Goal: Task Accomplishment & Management: Complete application form

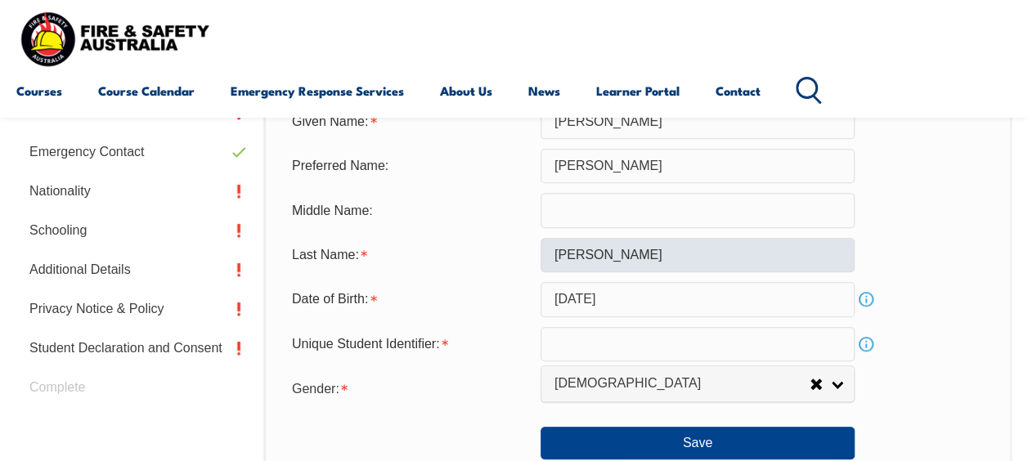
scroll to position [560, 0]
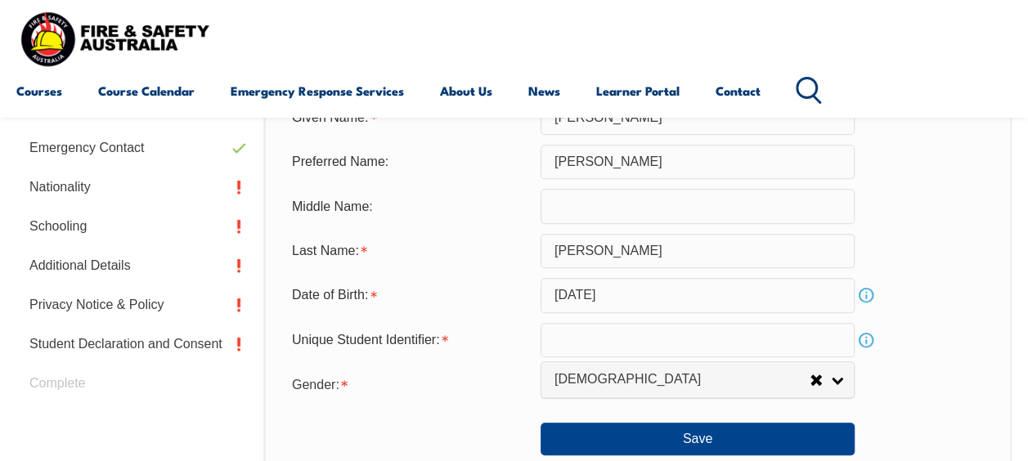
drag, startPoint x: 568, startPoint y: 337, endPoint x: 579, endPoint y: 338, distance: 10.8
click at [568, 338] on input "text" at bounding box center [697, 340] width 314 height 34
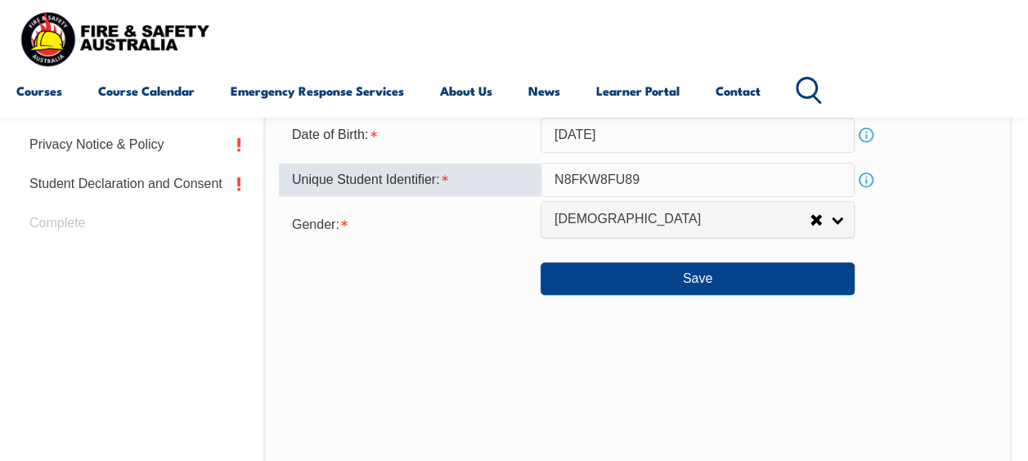
scroll to position [724, 0]
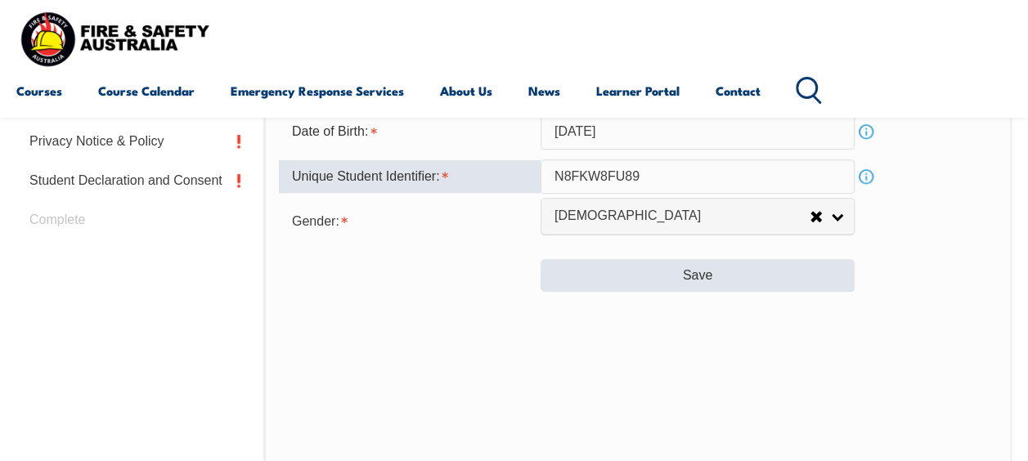
type input "N8FKW8FU89"
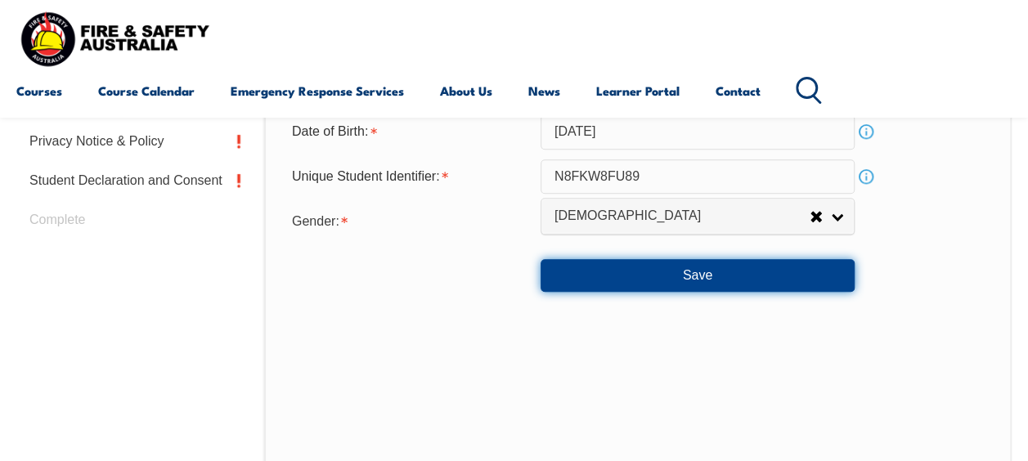
click at [714, 273] on button "Save" at bounding box center [697, 275] width 314 height 33
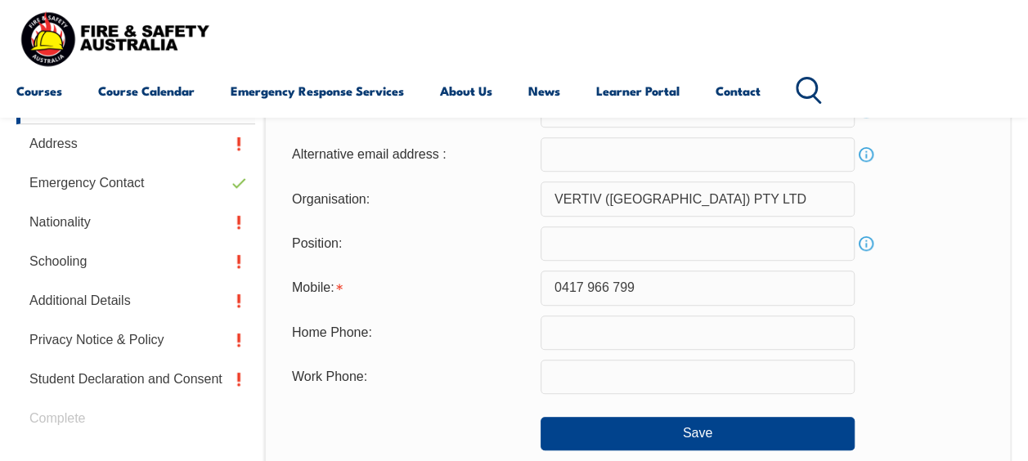
scroll to position [560, 0]
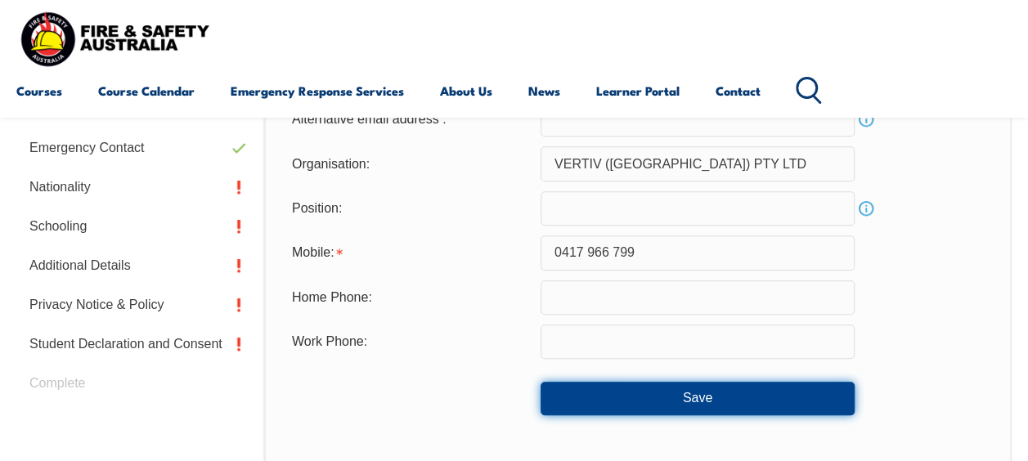
click at [705, 396] on button "Save" at bounding box center [697, 398] width 314 height 33
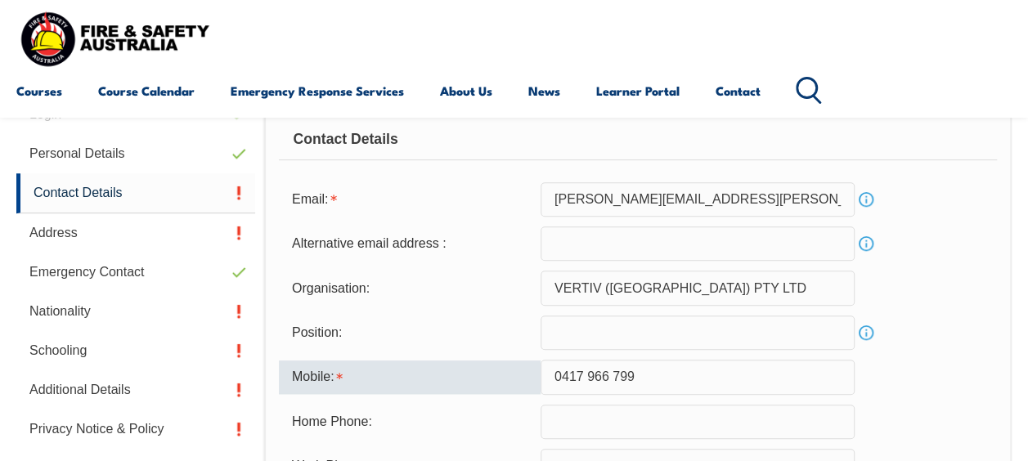
scroll to position [468, 0]
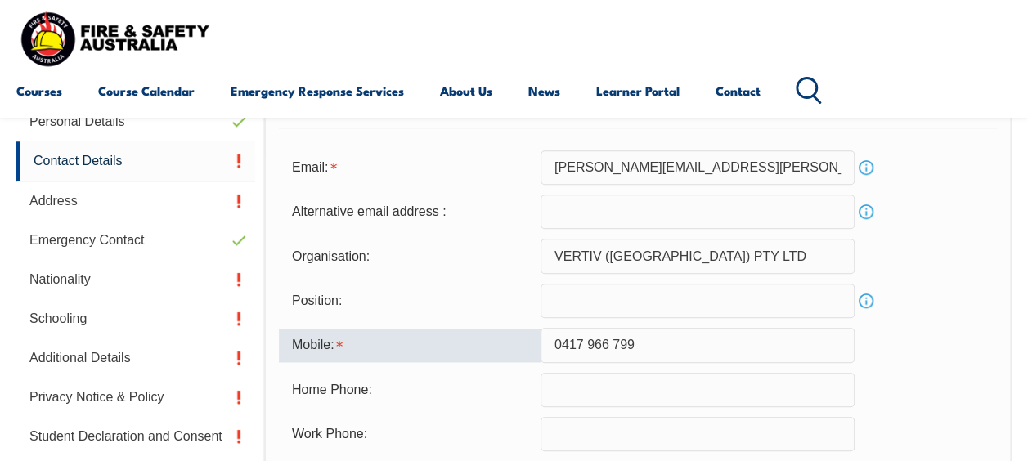
click at [582, 343] on input "0417 966 799" at bounding box center [697, 345] width 314 height 34
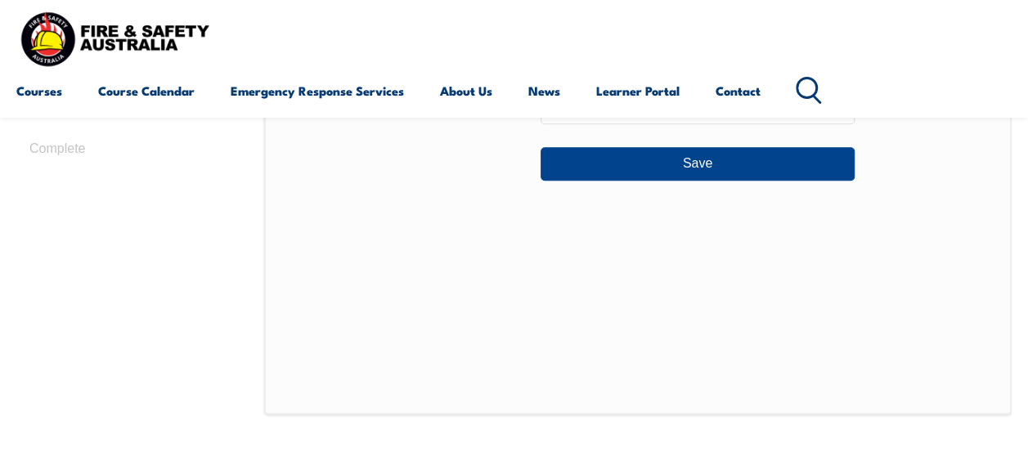
scroll to position [795, 0]
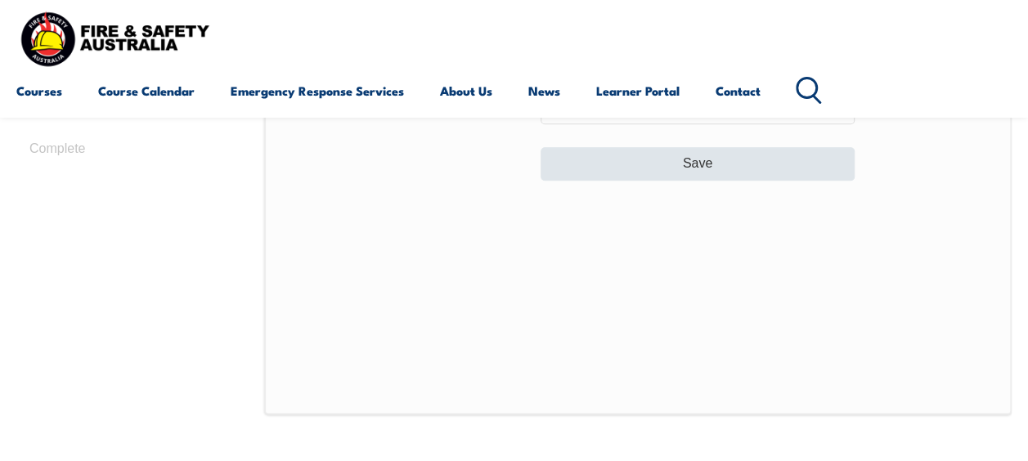
type input "0417966799"
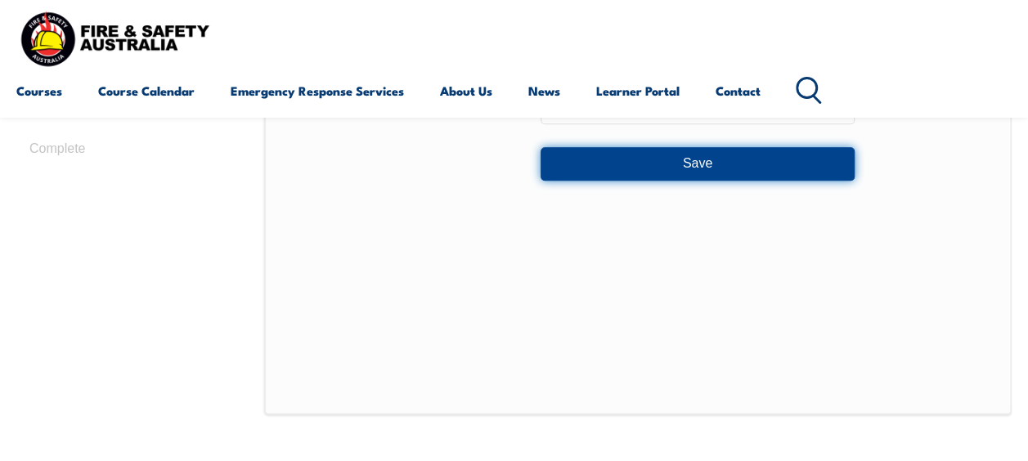
click at [692, 165] on button "Save" at bounding box center [697, 163] width 314 height 33
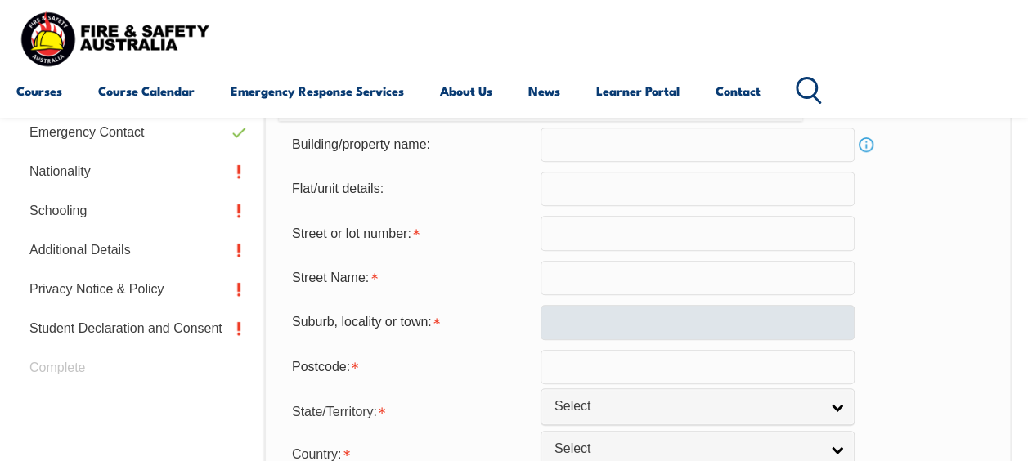
scroll to position [642, 0]
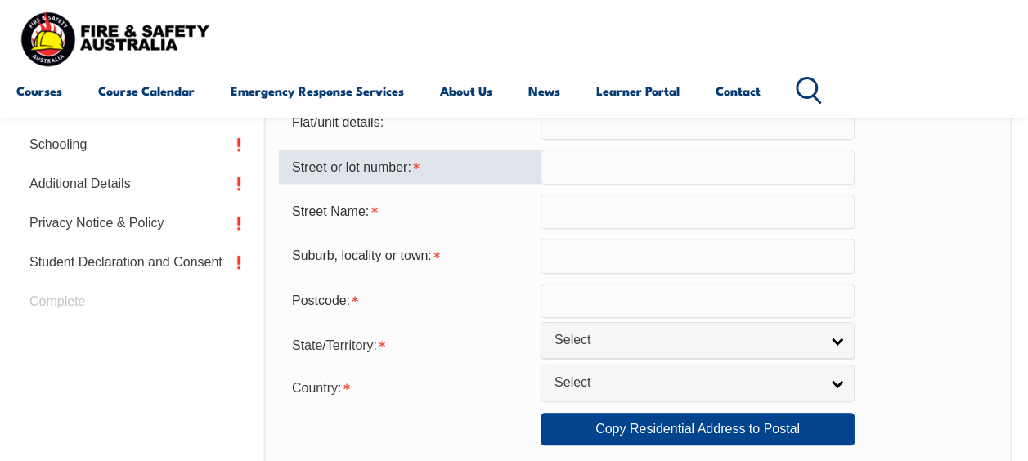
click at [558, 161] on input "text" at bounding box center [697, 167] width 314 height 34
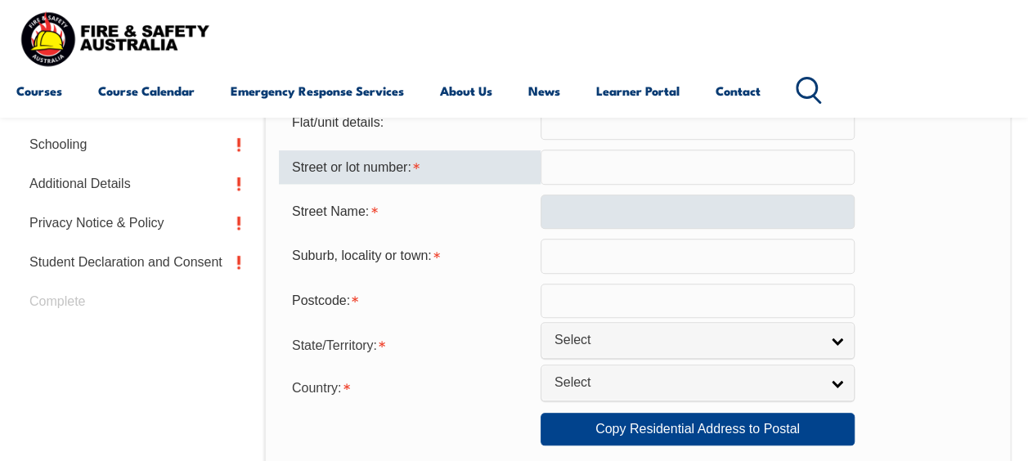
type input "7 Woodlawn Driv"
type input "Budgewoi"
type input "2262"
select select "1101"
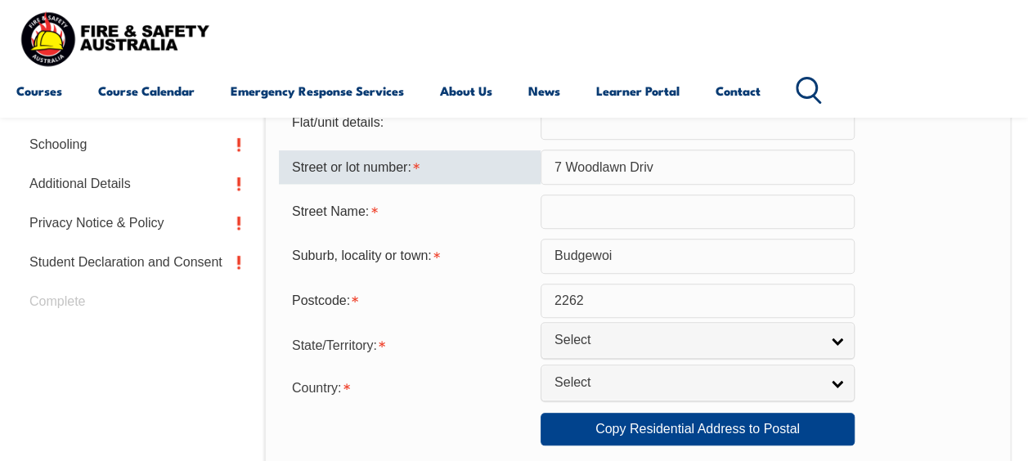
click at [569, 166] on input "7 Woodlawn Driv" at bounding box center [697, 167] width 314 height 34
type input "7"
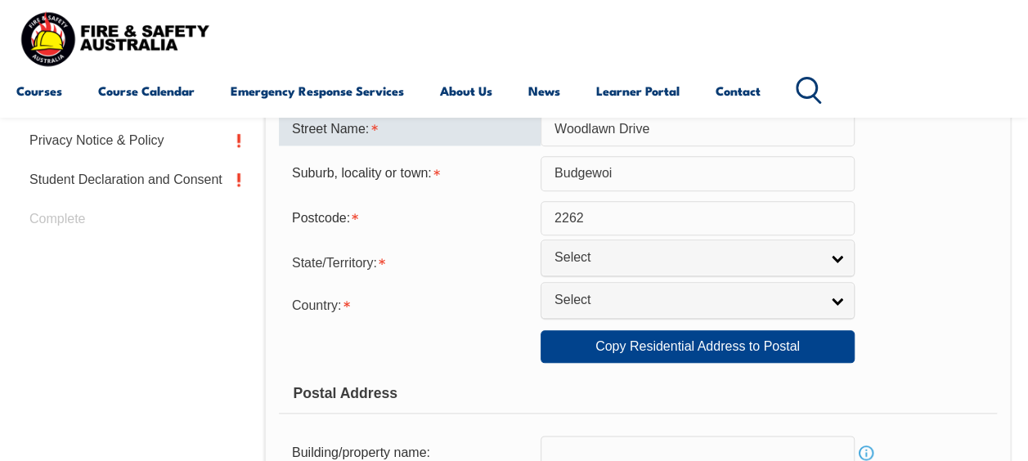
scroll to position [724, 0]
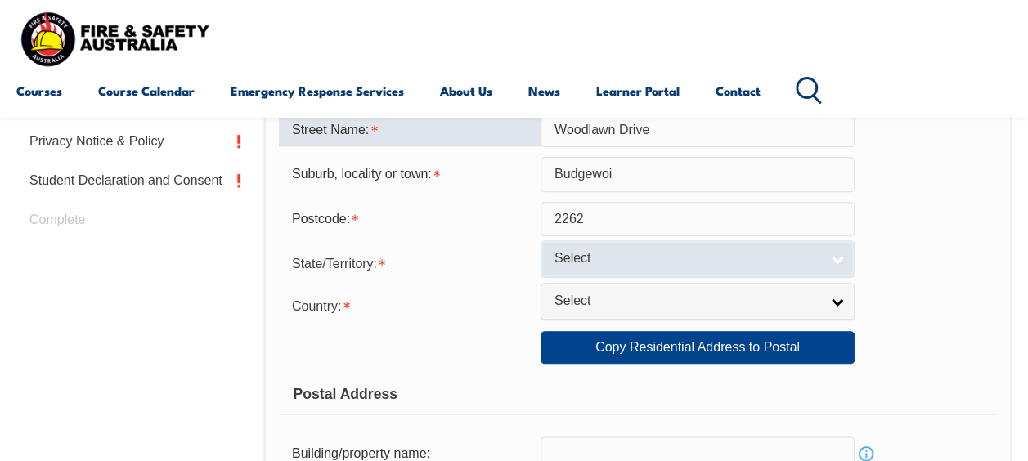
type input "Woodlawn Drive"
click at [845, 259] on link "Select" at bounding box center [697, 258] width 314 height 37
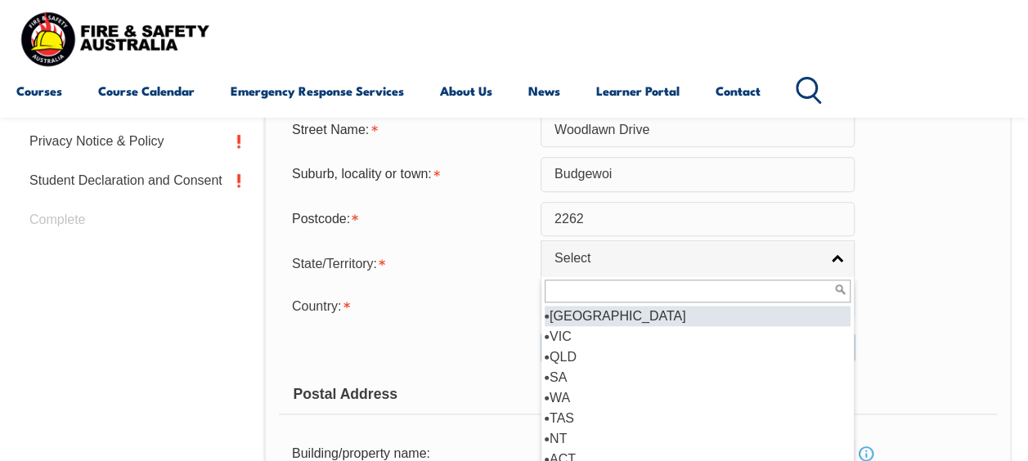
click at [582, 312] on li "[GEOGRAPHIC_DATA]" at bounding box center [698, 316] width 306 height 20
select select "[GEOGRAPHIC_DATA]"
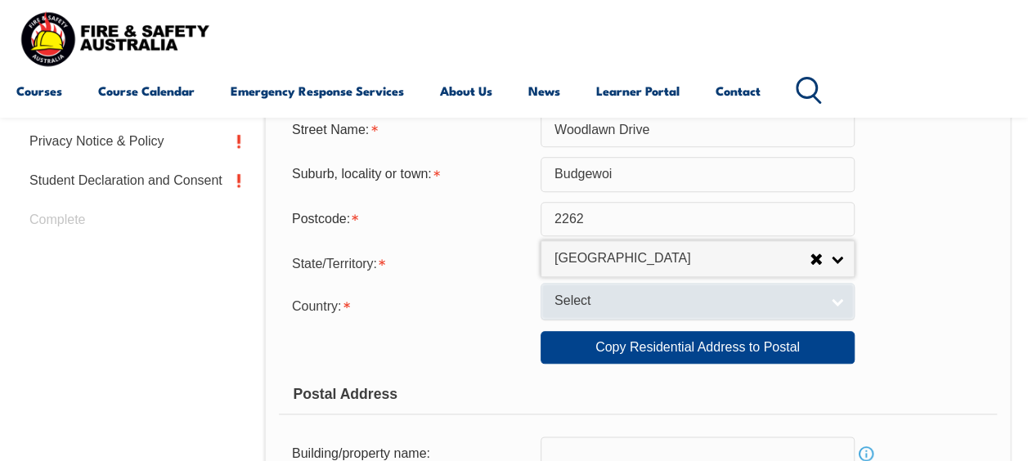
click at [836, 303] on link "Select" at bounding box center [697, 301] width 314 height 37
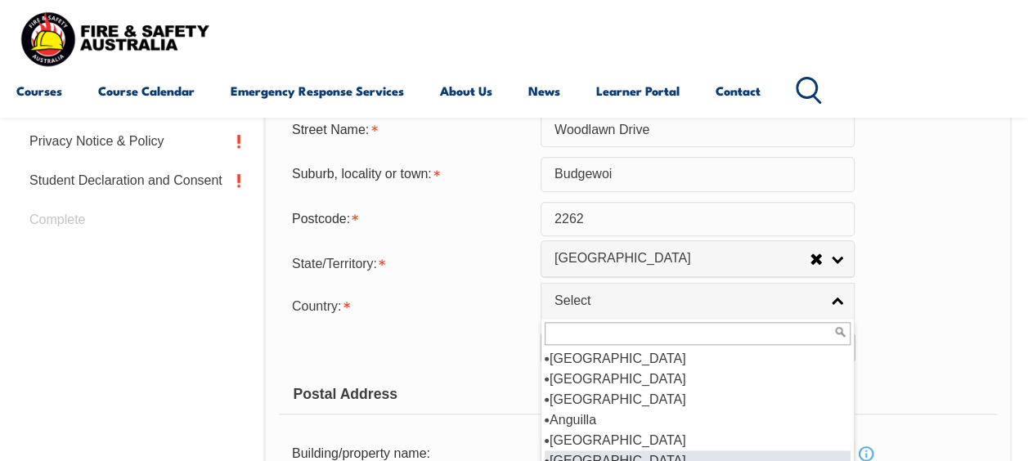
scroll to position [245, 0]
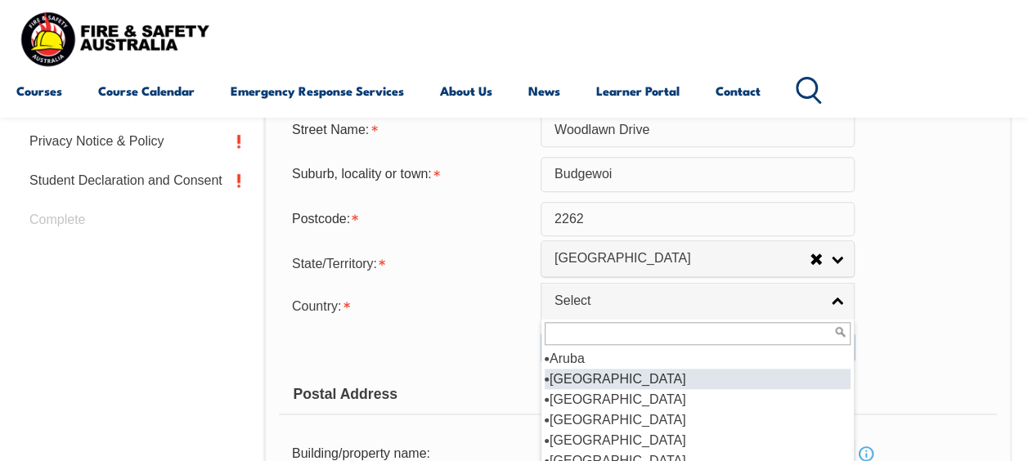
click at [576, 379] on li "[GEOGRAPHIC_DATA]" at bounding box center [698, 379] width 306 height 20
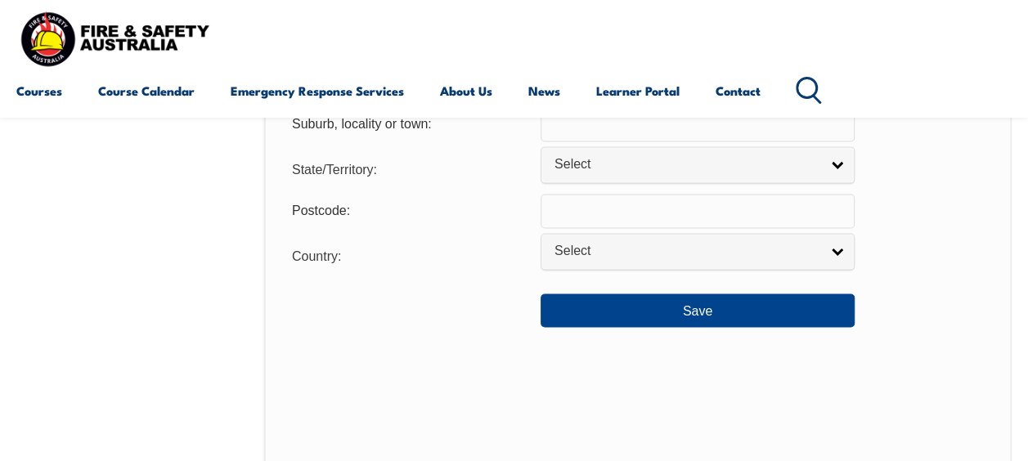
scroll to position [1459, 0]
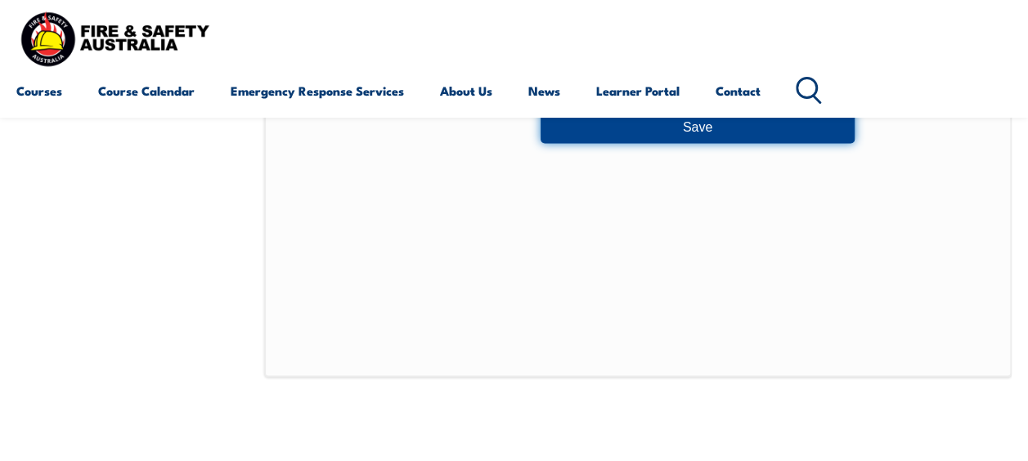
click at [706, 129] on button "Save" at bounding box center [697, 126] width 314 height 33
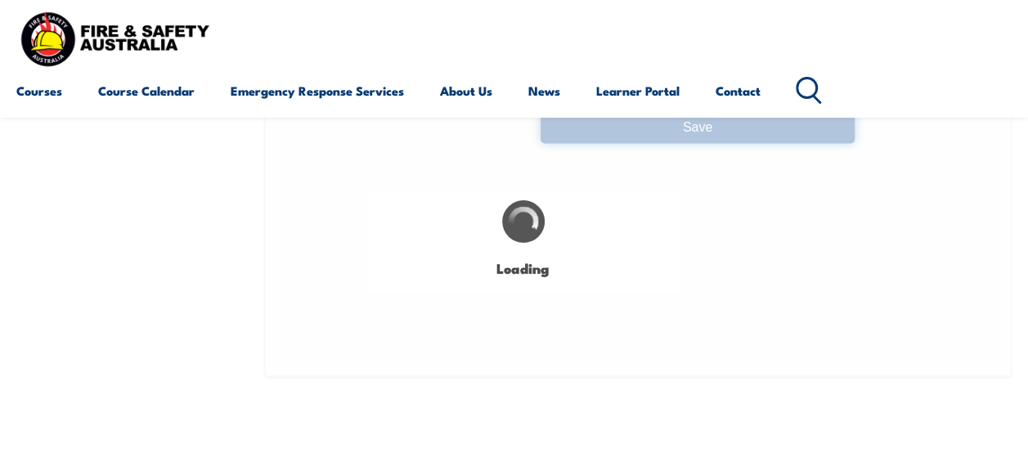
type input "7"
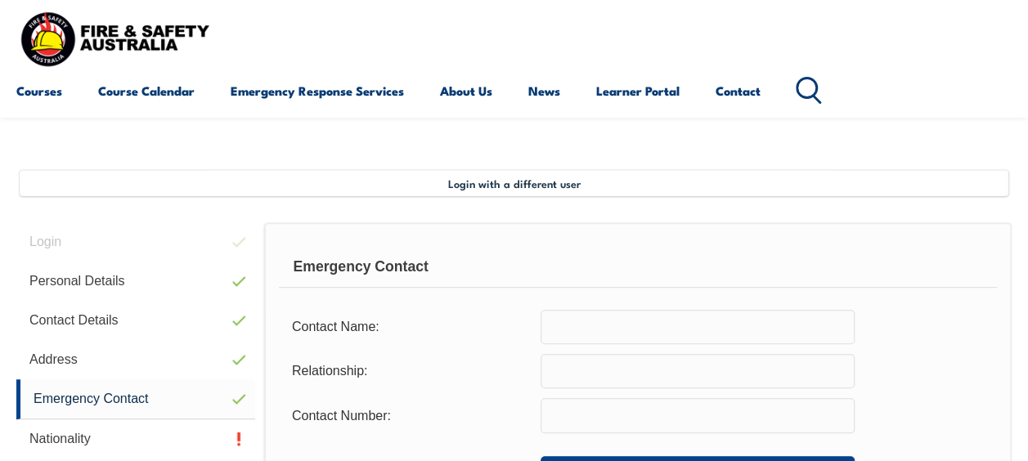
scroll to position [478, 0]
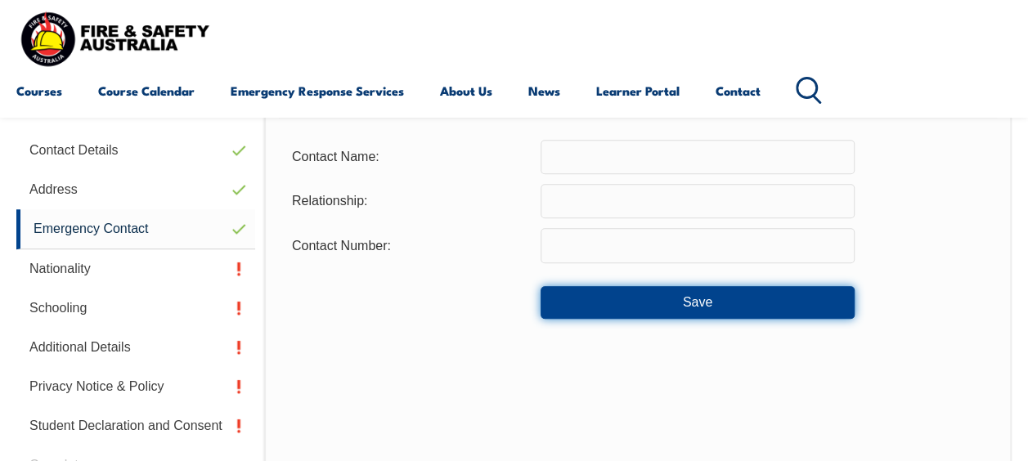
click at [726, 303] on button "Save" at bounding box center [697, 302] width 314 height 33
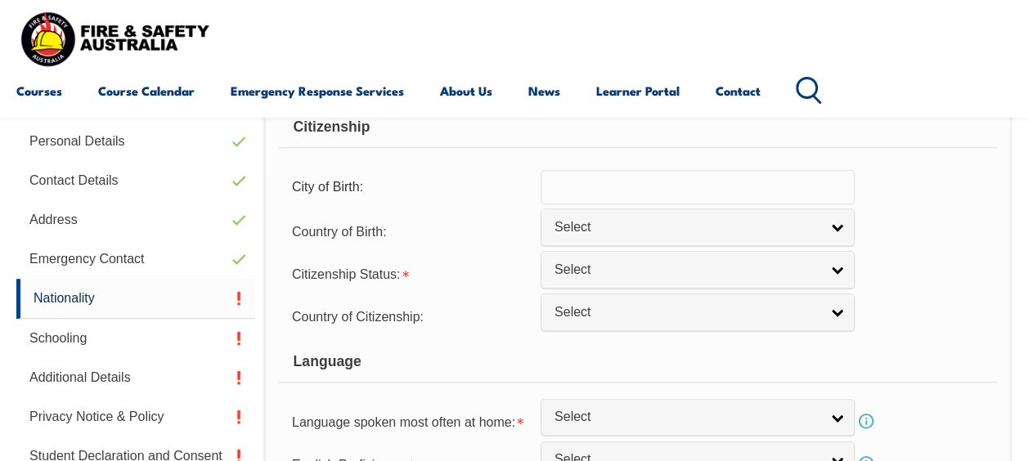
scroll to position [396, 0]
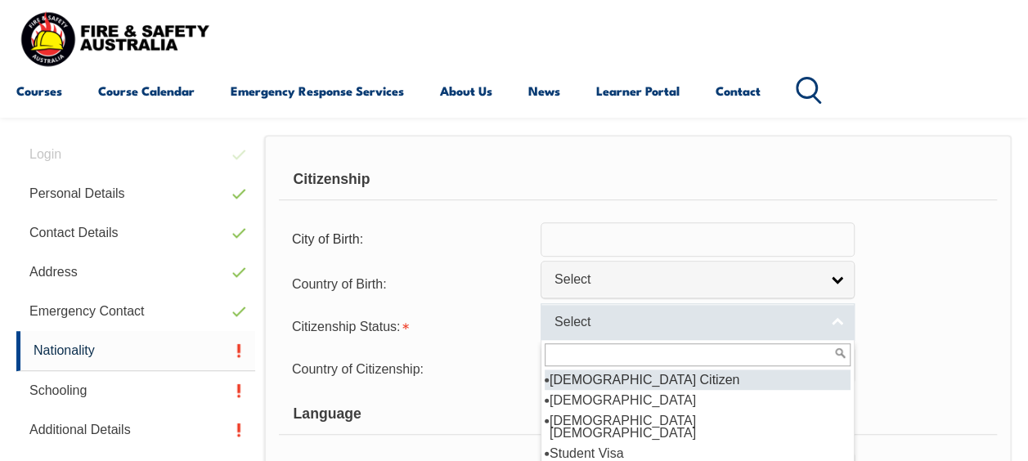
click at [840, 322] on link "Select" at bounding box center [697, 321] width 314 height 37
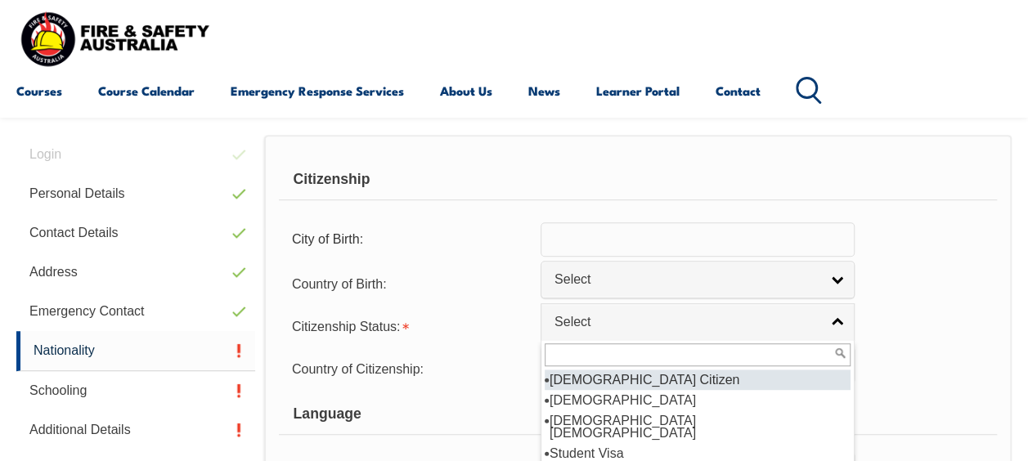
click at [638, 378] on li "[DEMOGRAPHIC_DATA] Citizen" at bounding box center [698, 380] width 306 height 20
select select "1"
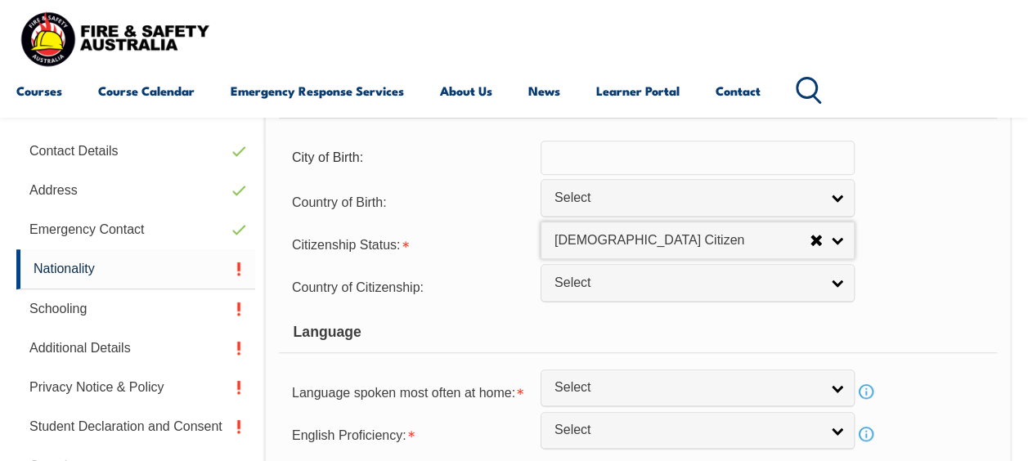
scroll to position [559, 0]
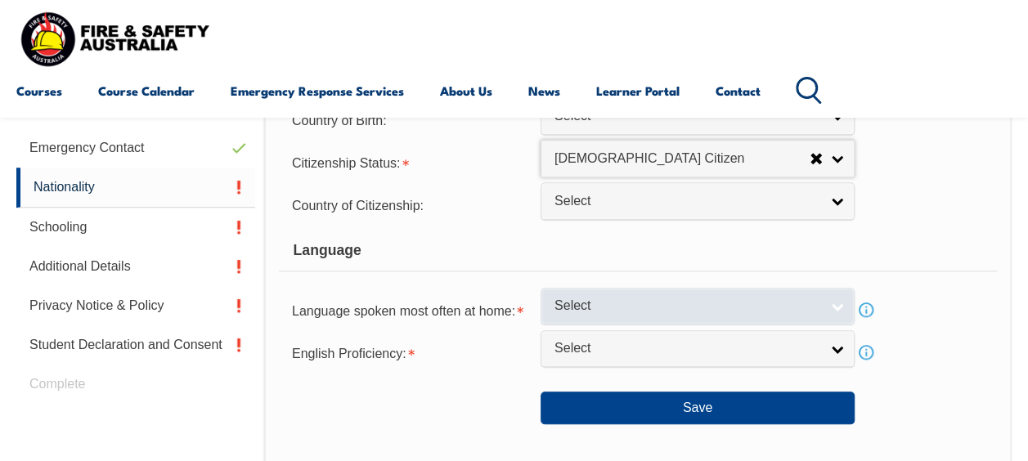
click at [847, 307] on link "Select" at bounding box center [697, 306] width 314 height 37
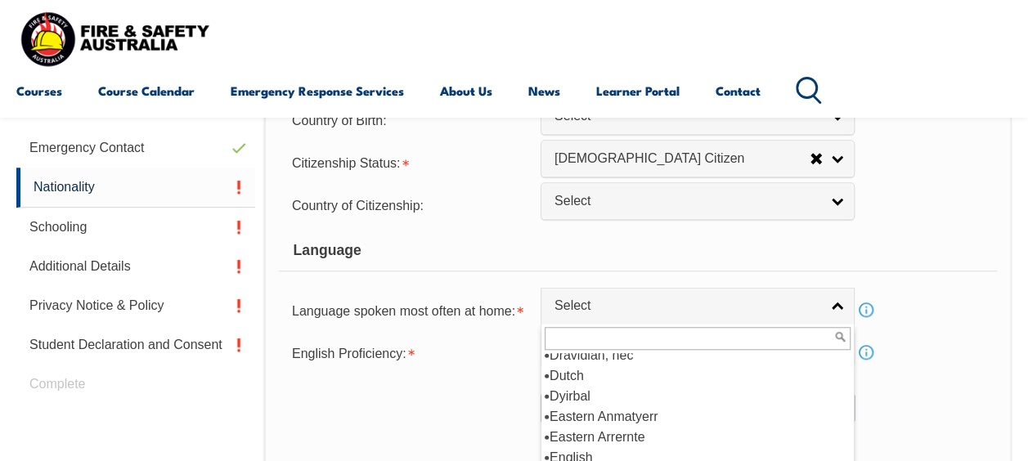
scroll to position [2044, 0]
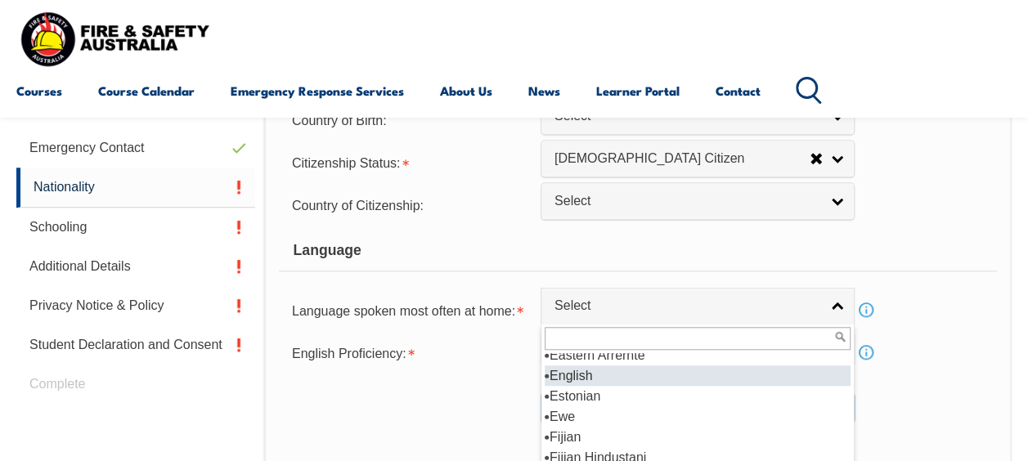
click at [572, 371] on li "English" at bounding box center [698, 375] width 306 height 20
select select "1201"
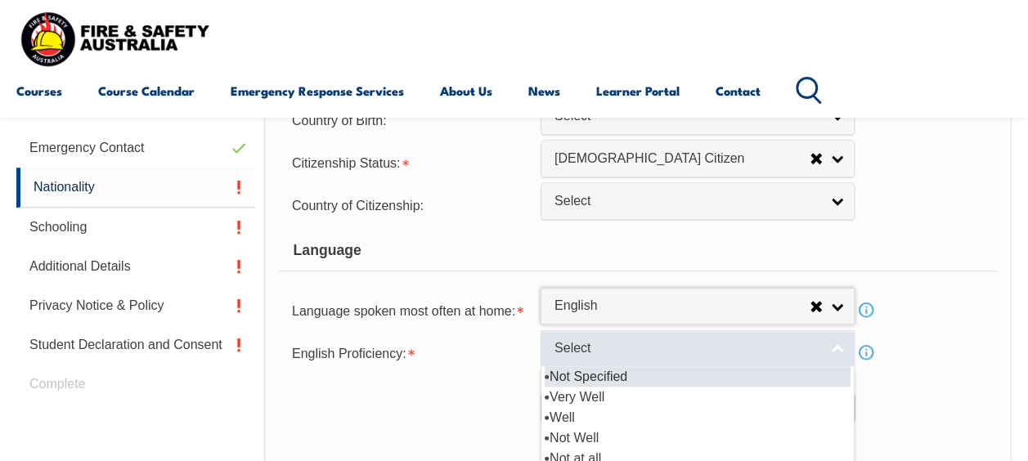
click at [836, 343] on link "Select" at bounding box center [697, 348] width 314 height 37
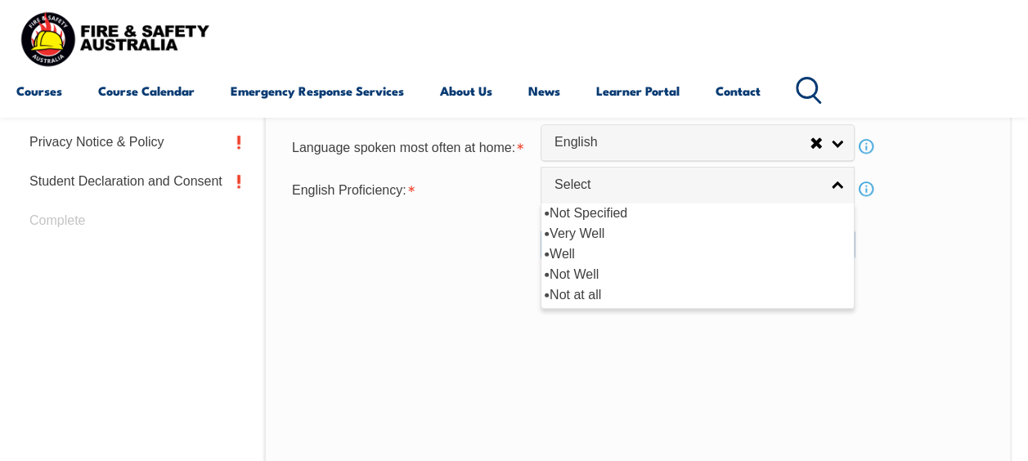
scroll to position [641, 0]
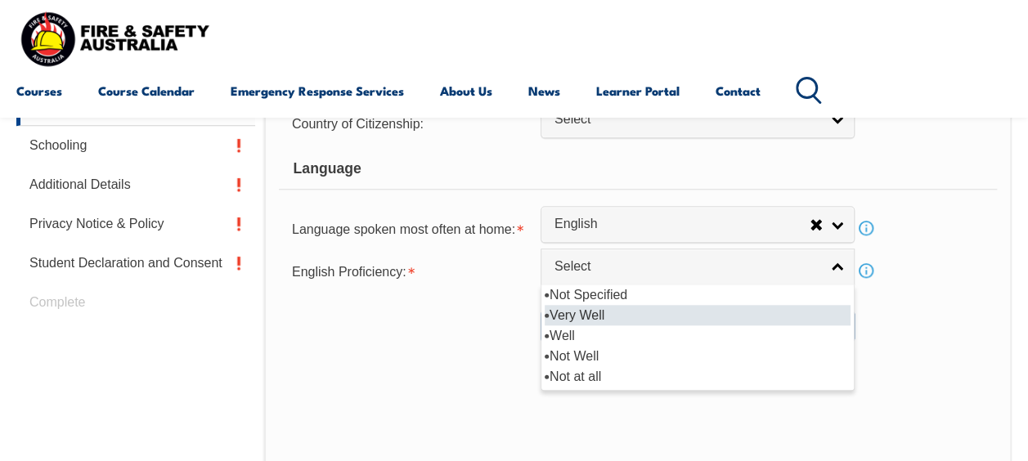
click at [594, 314] on li "Very Well" at bounding box center [698, 315] width 306 height 20
select select "1"
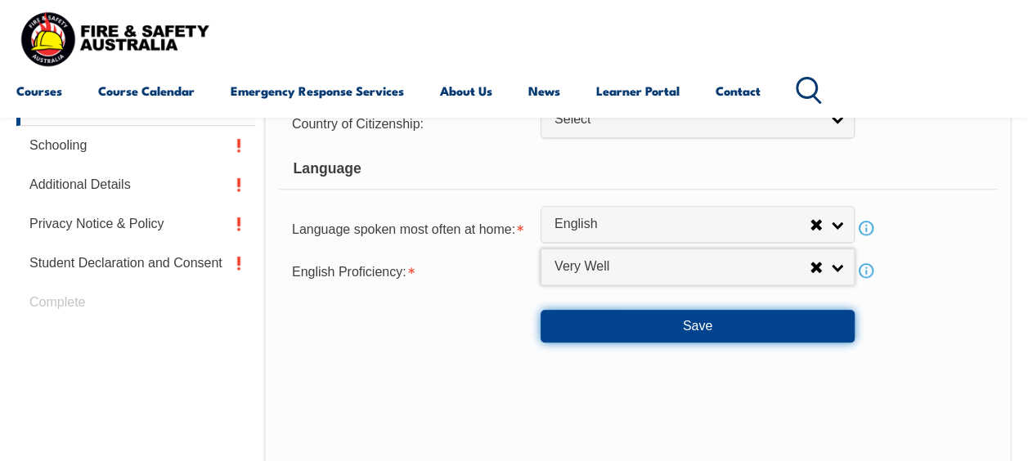
click at [724, 325] on button "Save" at bounding box center [697, 326] width 314 height 33
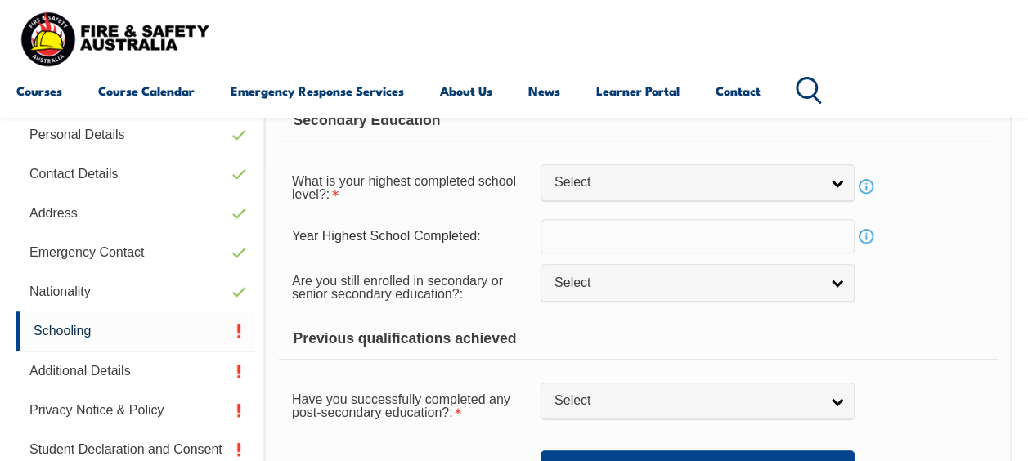
scroll to position [397, 0]
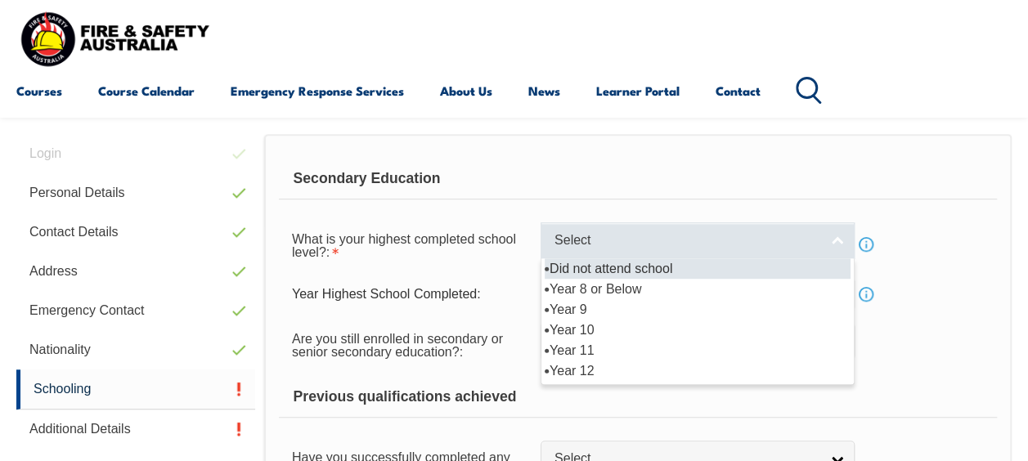
click at [843, 249] on link "Select" at bounding box center [697, 240] width 314 height 37
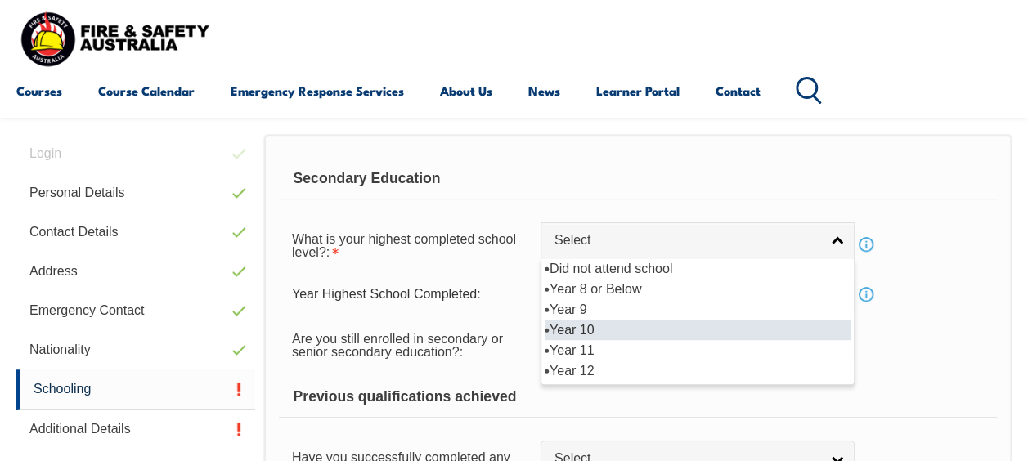
click at [598, 331] on li "Year 10" at bounding box center [698, 330] width 306 height 20
select select "10"
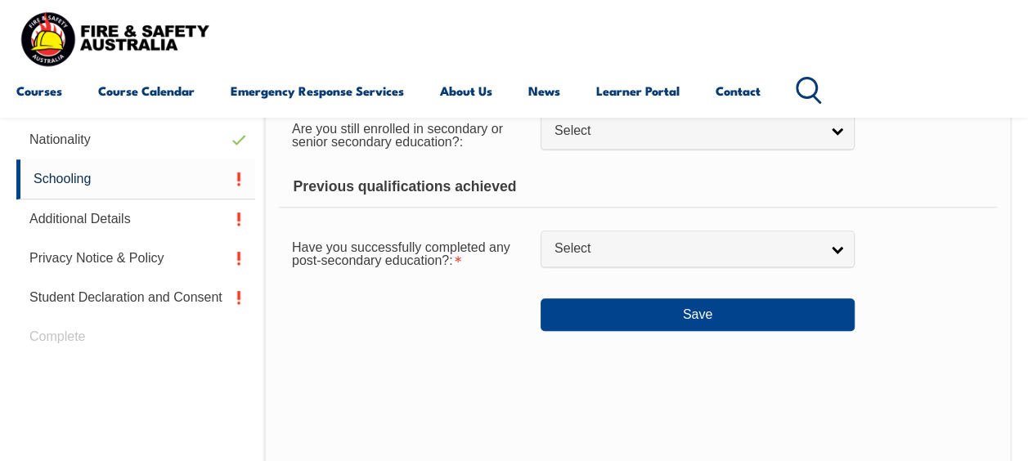
scroll to position [560, 0]
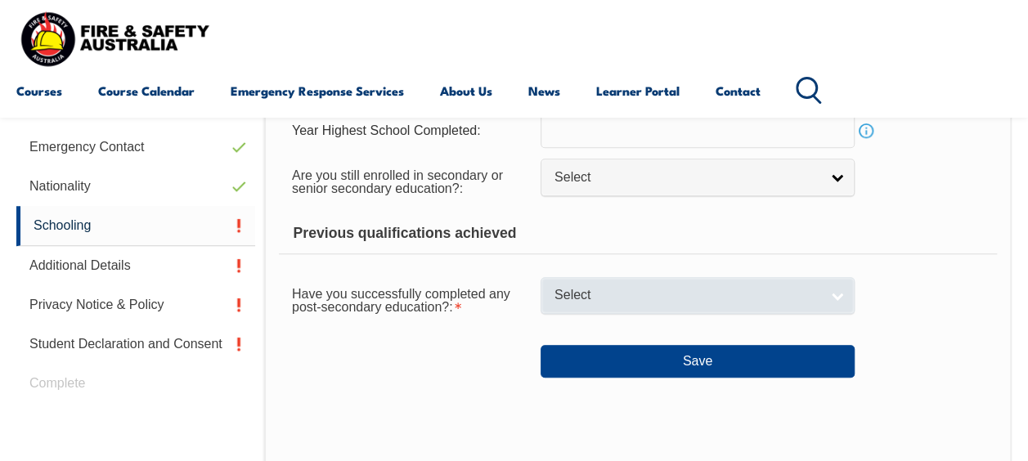
click at [839, 294] on link "Select" at bounding box center [697, 295] width 314 height 37
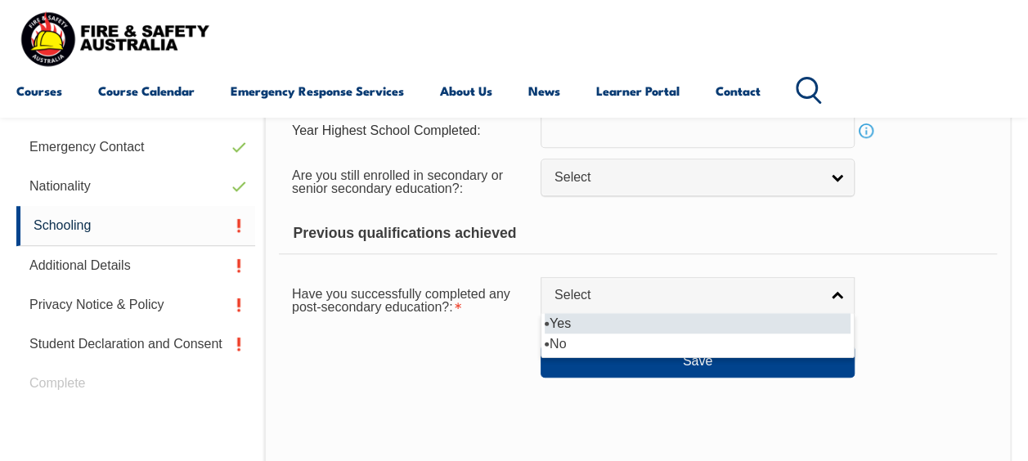
click at [571, 325] on li "Yes" at bounding box center [698, 323] width 306 height 20
select select "true"
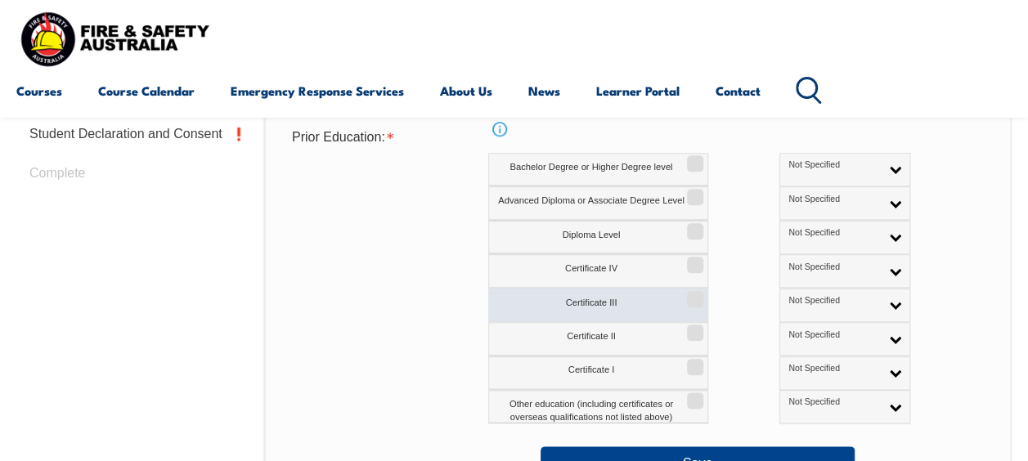
scroll to position [805, 0]
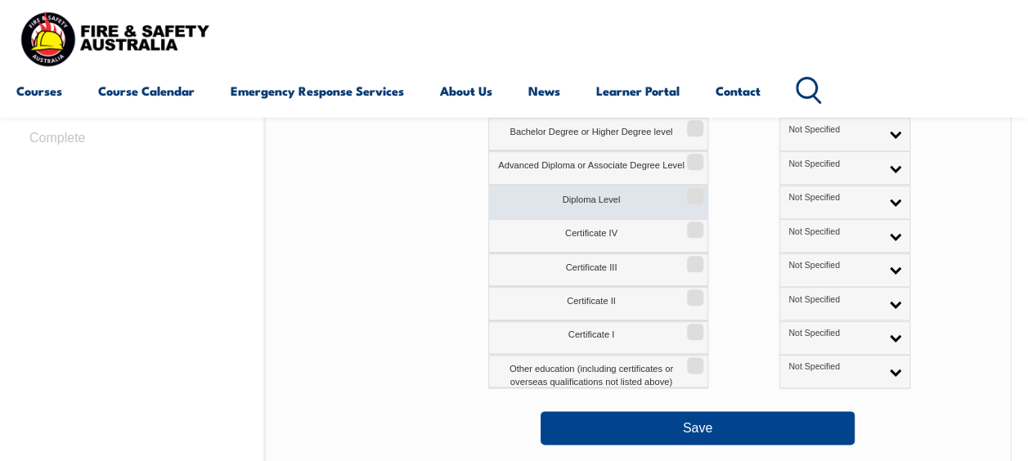
click at [598, 199] on label "Diploma Level" at bounding box center [598, 203] width 220 height 34
click at [688, 191] on input "Diploma Level" at bounding box center [693, 191] width 10 height 2
checkbox input "true"
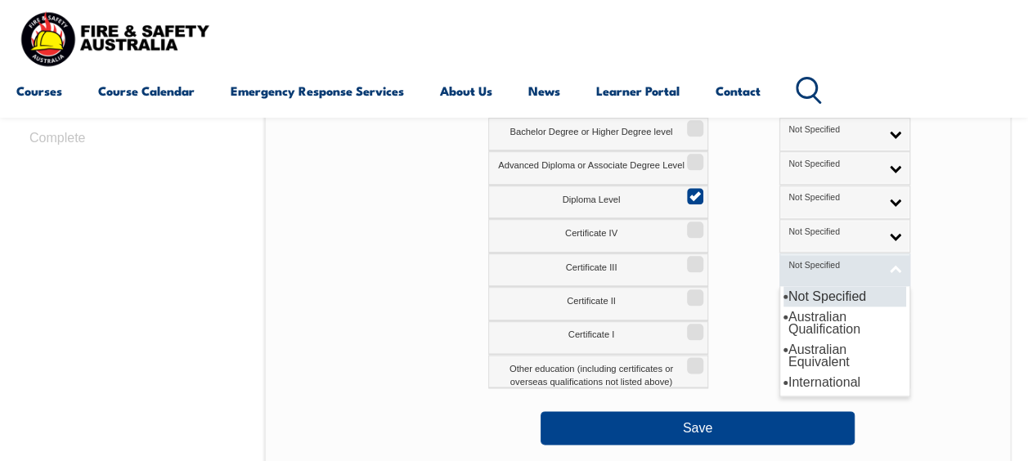
click at [831, 268] on link "Not Specified" at bounding box center [844, 270] width 131 height 34
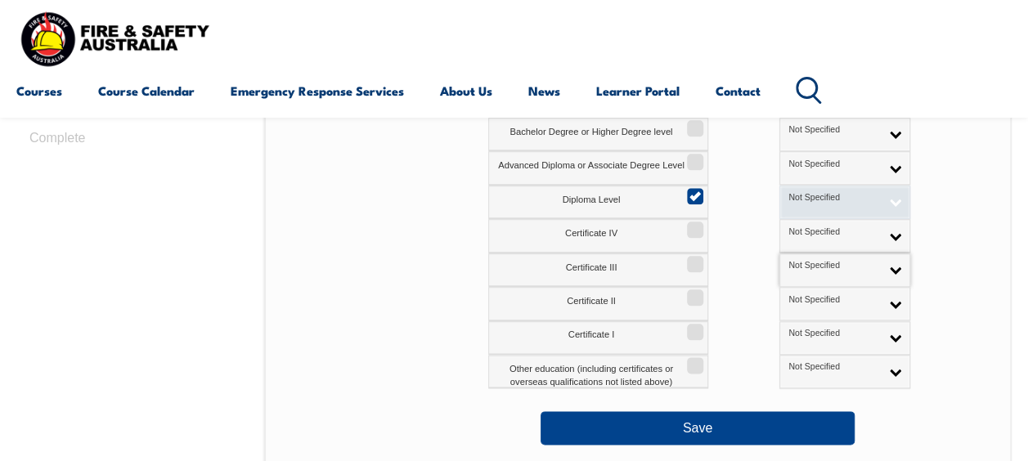
click at [821, 196] on link "Not Specified" at bounding box center [844, 203] width 131 height 34
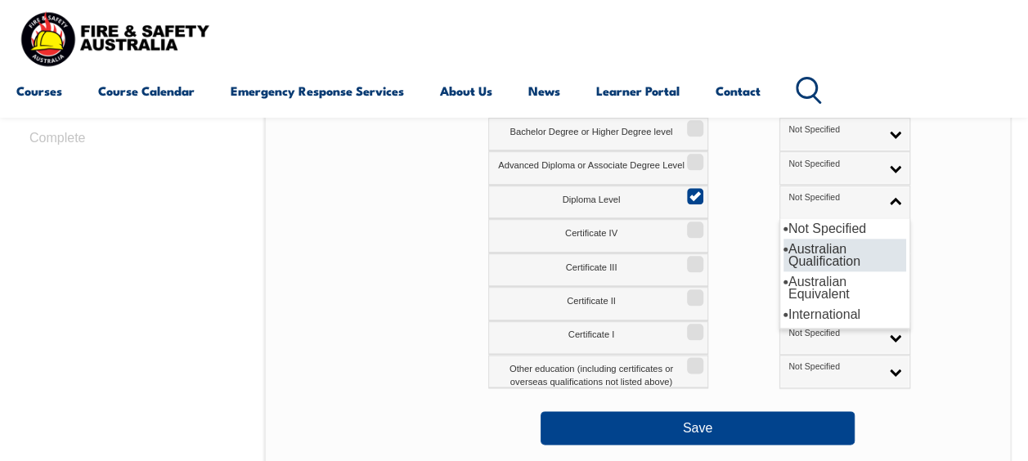
click at [783, 255] on li "Australian Qualification" at bounding box center [844, 255] width 123 height 33
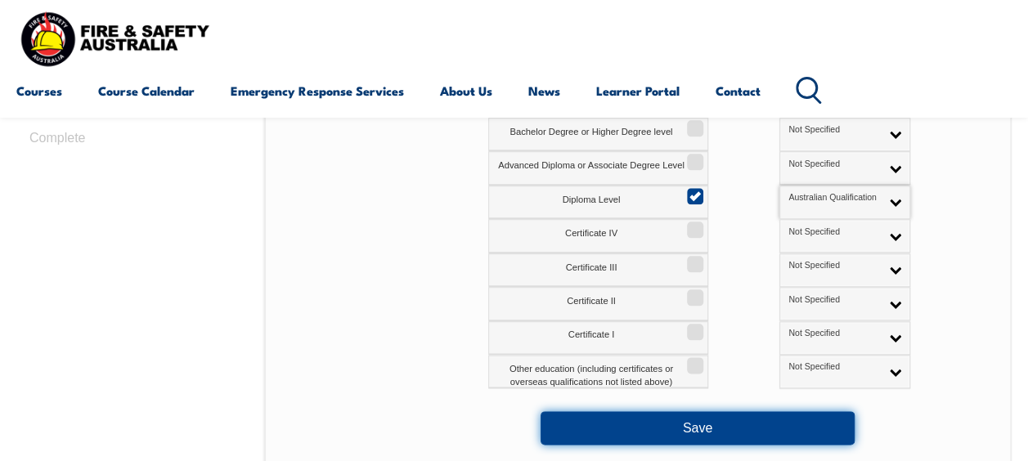
click at [704, 428] on button "Save" at bounding box center [697, 427] width 314 height 33
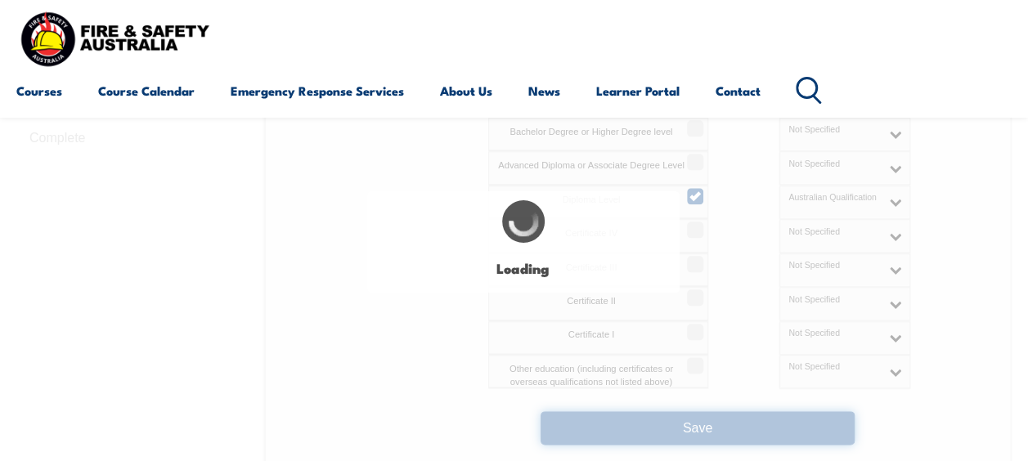
select select
select select "true"
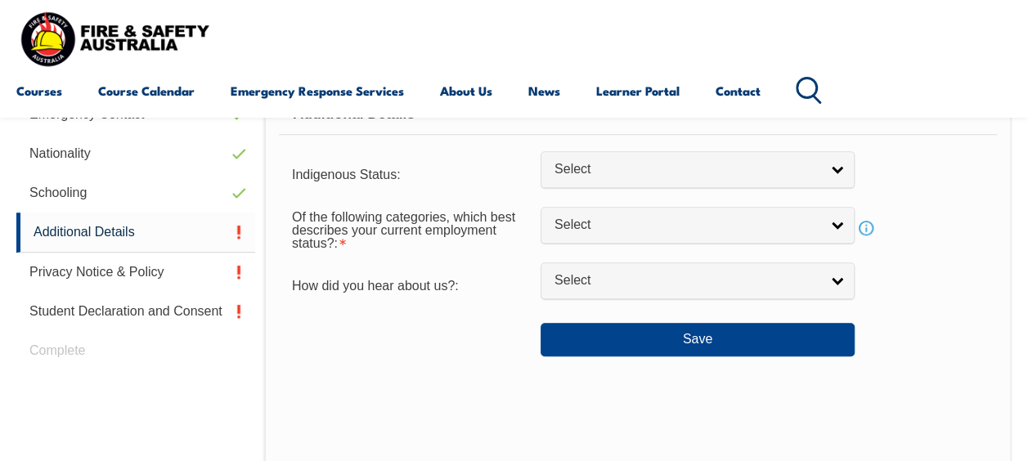
scroll to position [396, 0]
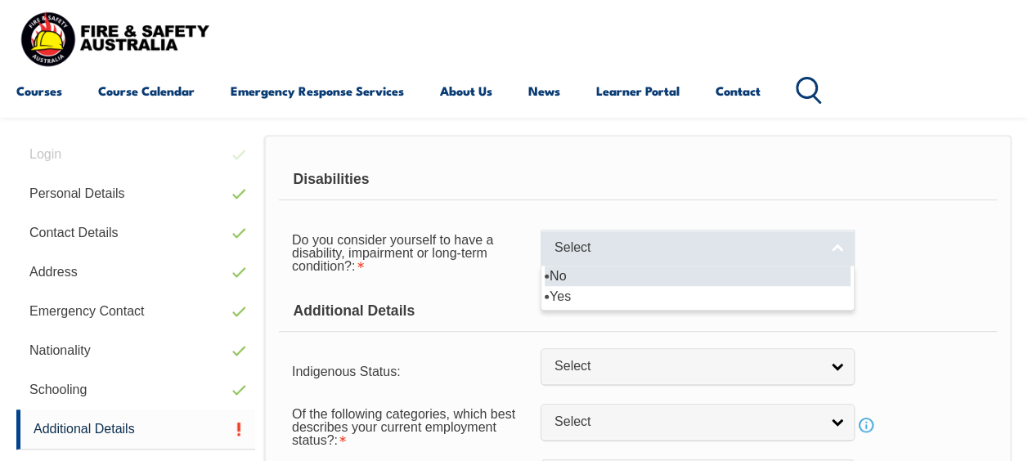
click at [837, 248] on link "Select" at bounding box center [697, 248] width 314 height 37
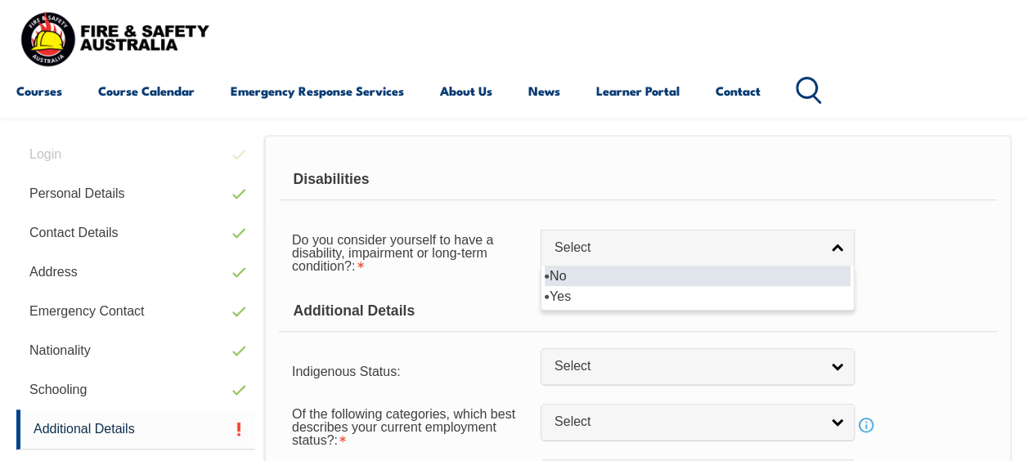
click at [574, 272] on li "No" at bounding box center [698, 276] width 306 height 20
select select "false"
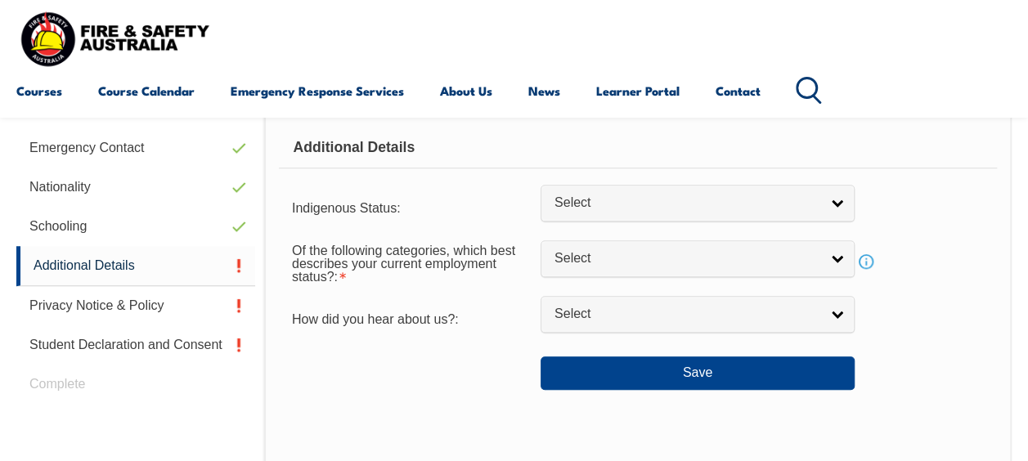
scroll to position [477, 0]
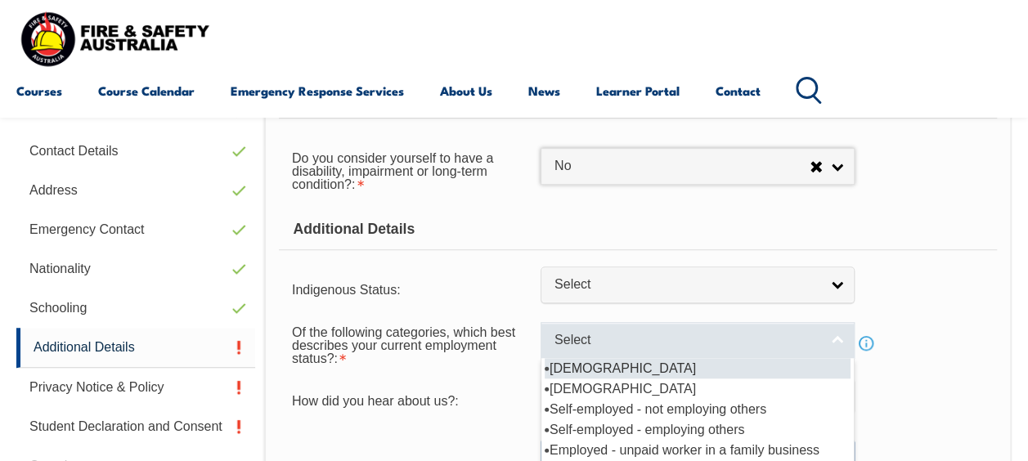
click at [845, 339] on link "Select" at bounding box center [697, 340] width 314 height 37
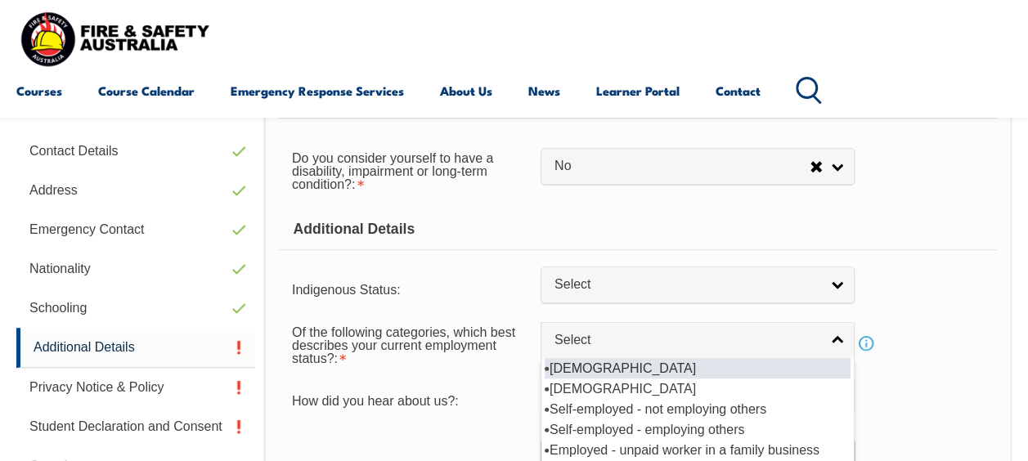
click at [644, 365] on li "[DEMOGRAPHIC_DATA]" at bounding box center [698, 368] width 306 height 20
select select "1"
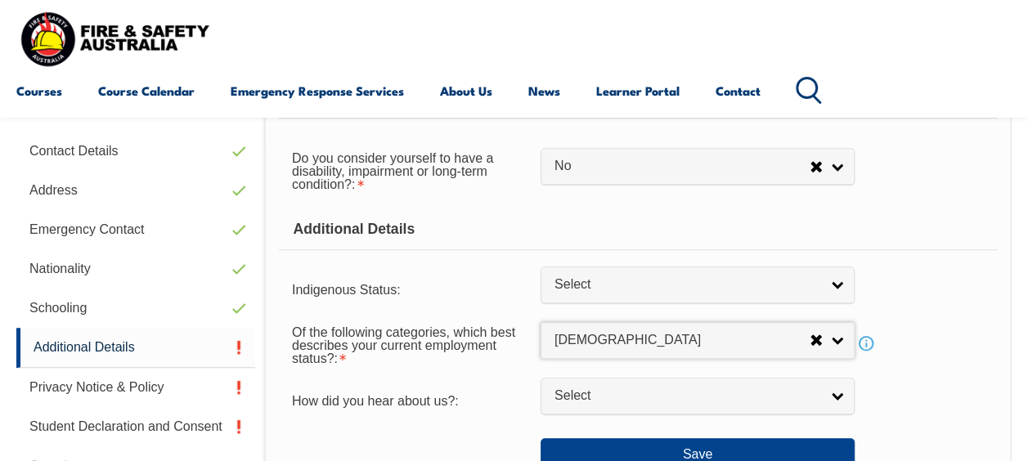
scroll to position [559, 0]
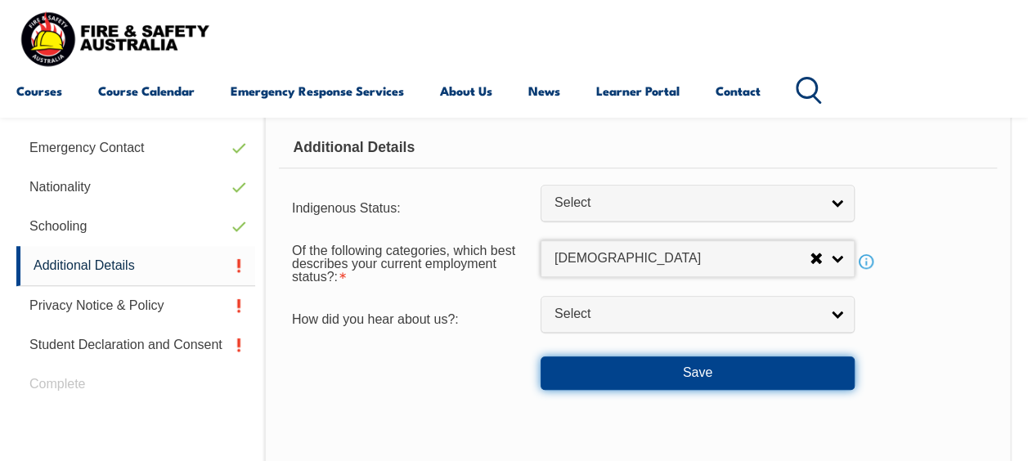
click at [728, 370] on button "Save" at bounding box center [697, 372] width 314 height 33
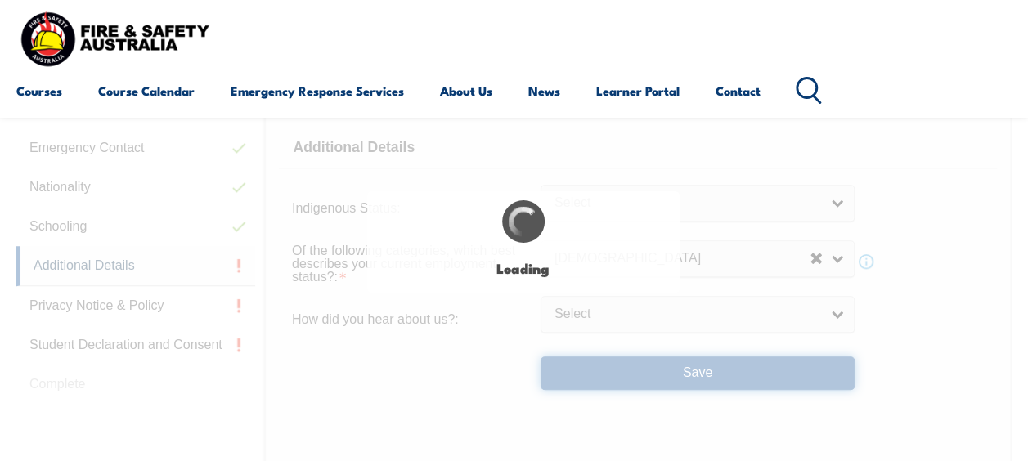
select select "false"
select select
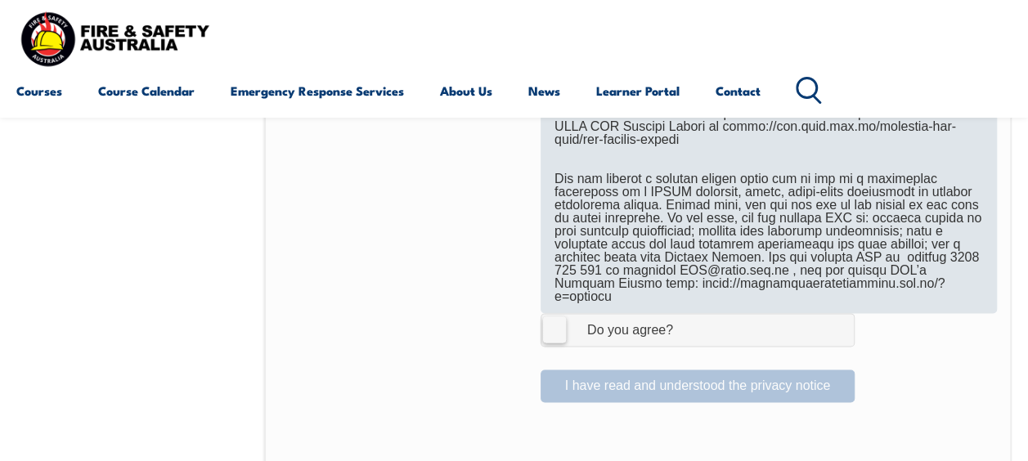
scroll to position [1132, 0]
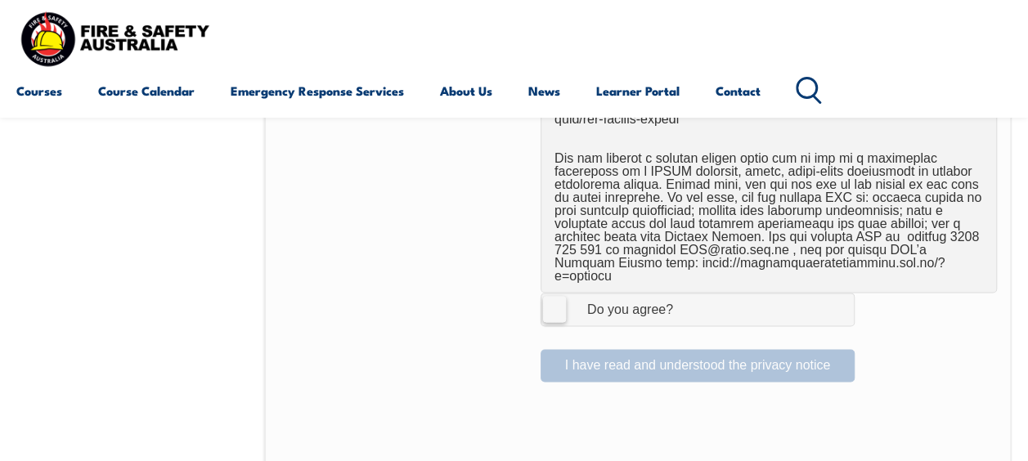
click at [548, 293] on label "I Agree Do you agree?" at bounding box center [697, 309] width 314 height 33
click at [686, 294] on input "I Agree Do you agree?" at bounding box center [700, 309] width 28 height 31
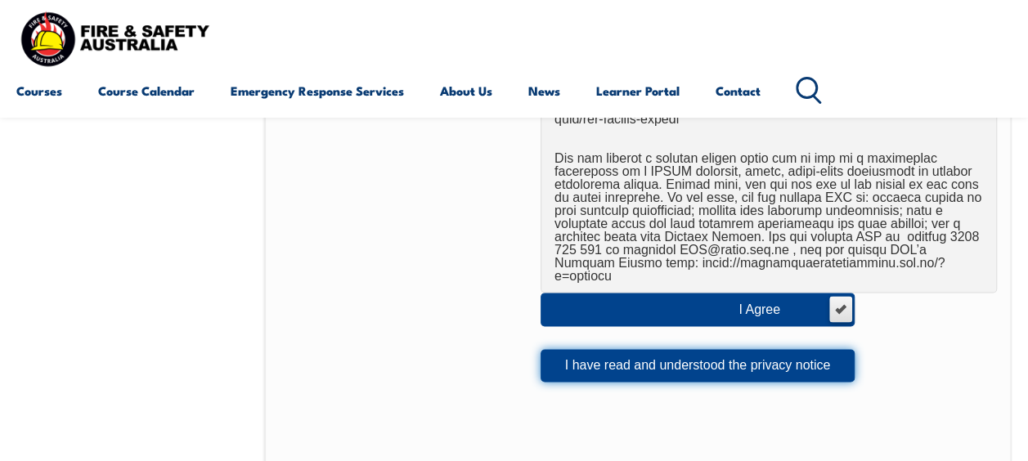
click at [679, 349] on button "I have read and understood the privacy notice" at bounding box center [697, 365] width 314 height 33
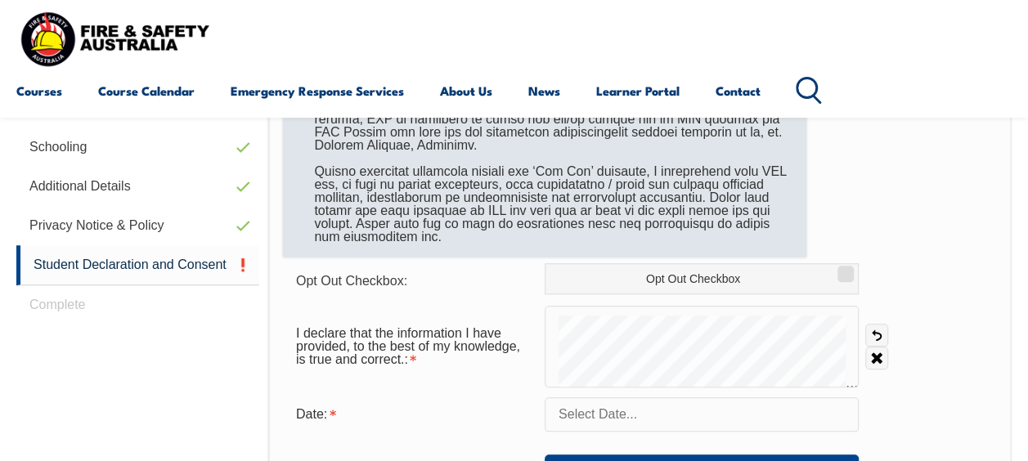
scroll to position [642, 0]
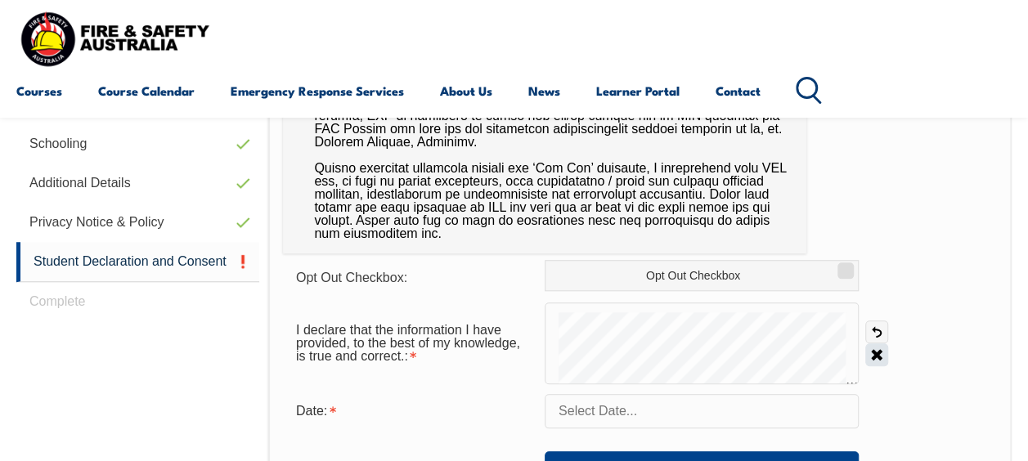
click at [880, 365] on link "Clear" at bounding box center [876, 354] width 23 height 23
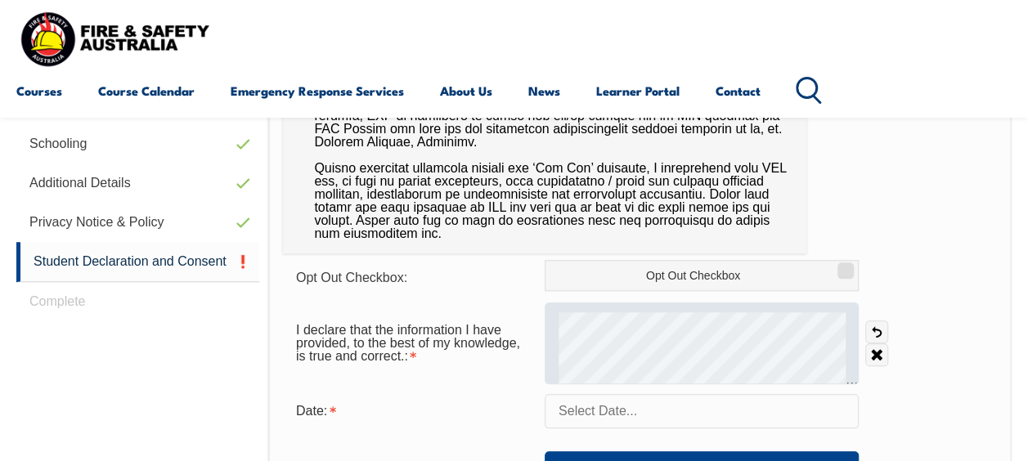
click at [670, 359] on div at bounding box center [702, 344] width 314 height 82
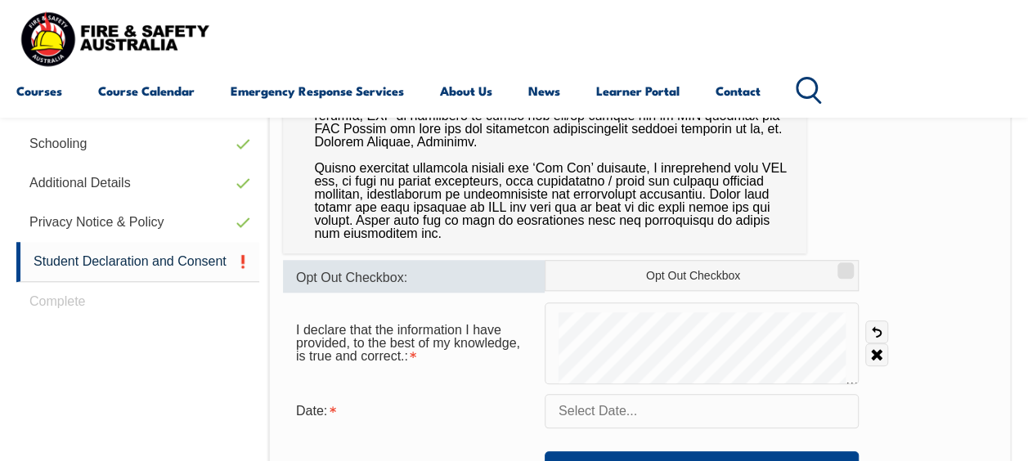
drag, startPoint x: 671, startPoint y: 309, endPoint x: 457, endPoint y: 288, distance: 215.3
click at [438, 316] on div "I declare that the information I have provided, to the best of my knowledge, is…" at bounding box center [640, 344] width 714 height 82
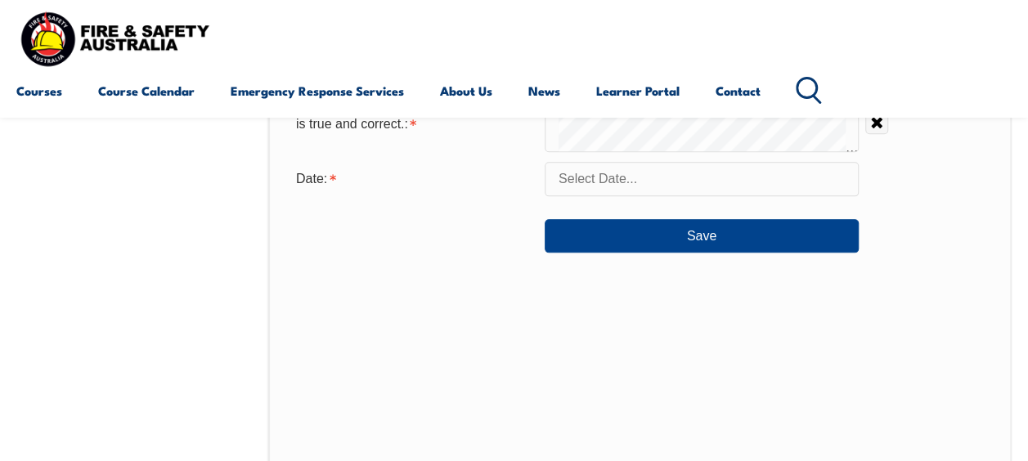
scroll to position [887, 0]
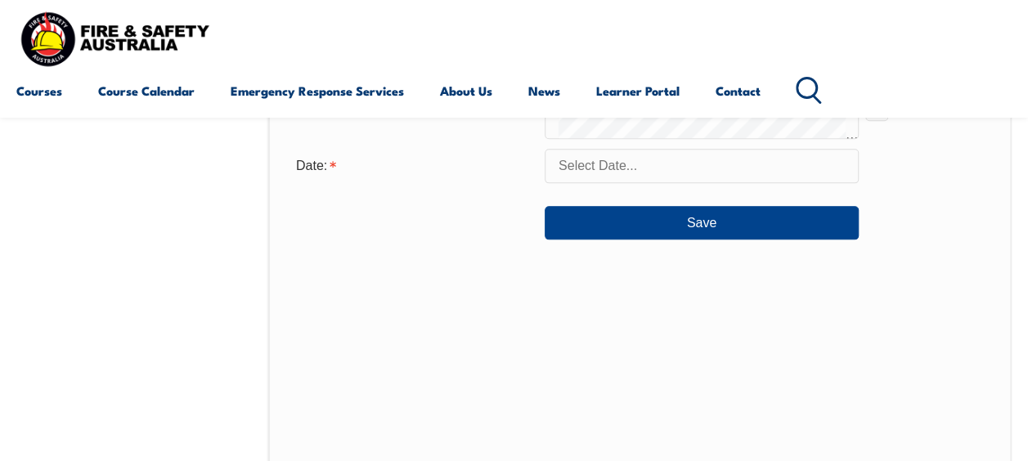
click at [638, 168] on input "text" at bounding box center [702, 166] width 314 height 34
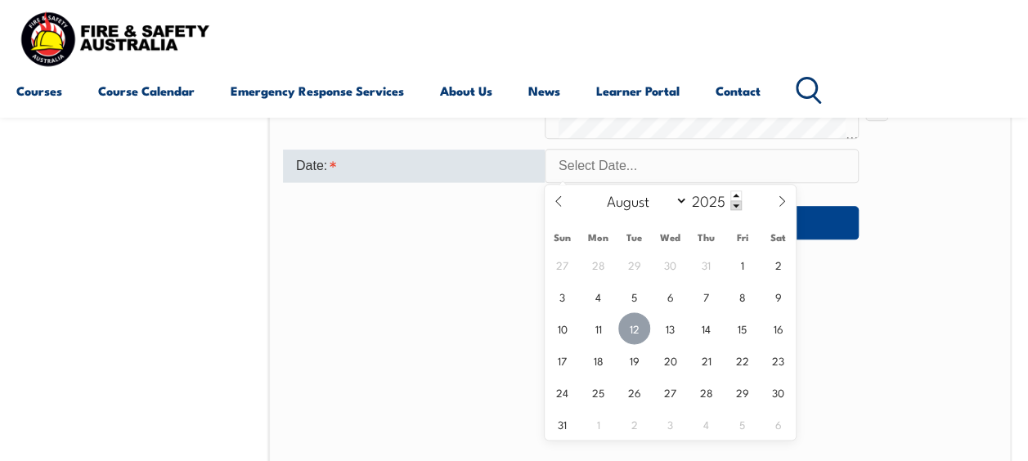
click at [626, 320] on span "12" at bounding box center [634, 328] width 32 height 32
type input "[DATE]"
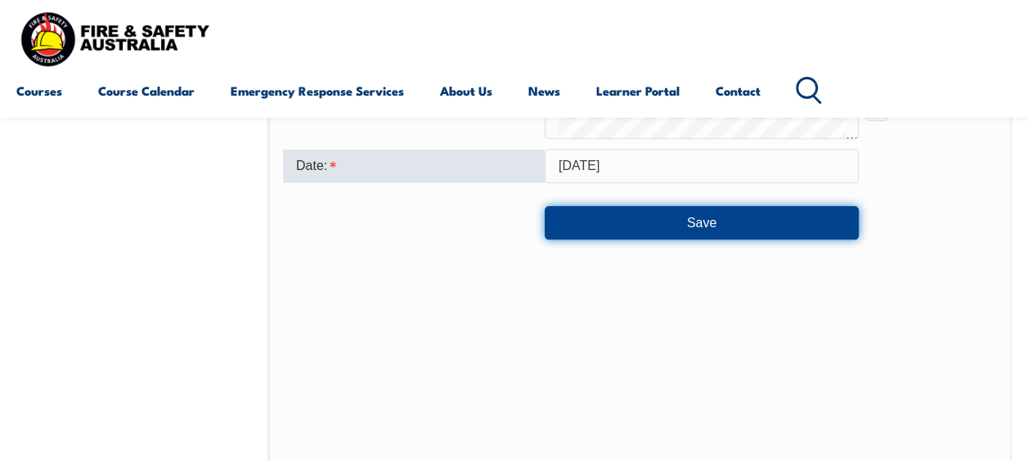
click at [721, 231] on button "Save" at bounding box center [702, 222] width 314 height 33
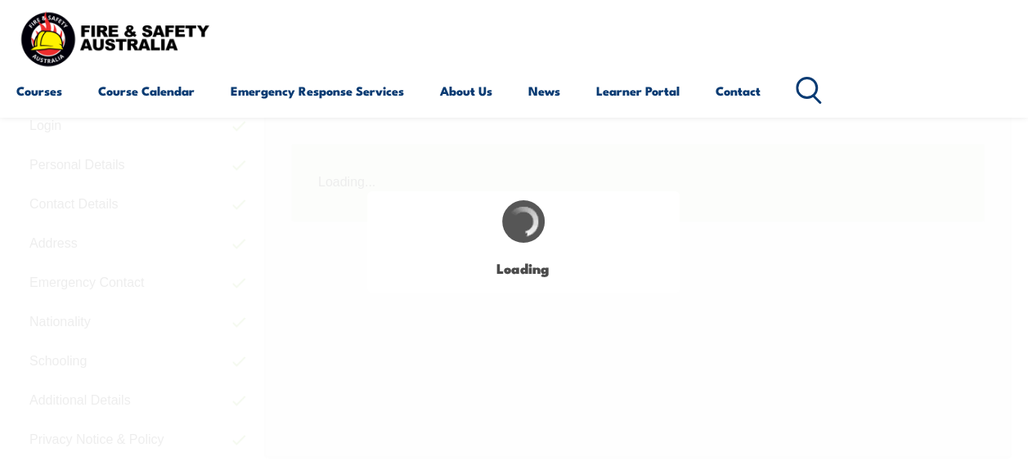
scroll to position [397, 0]
